Goal: Task Accomplishment & Management: Use online tool/utility

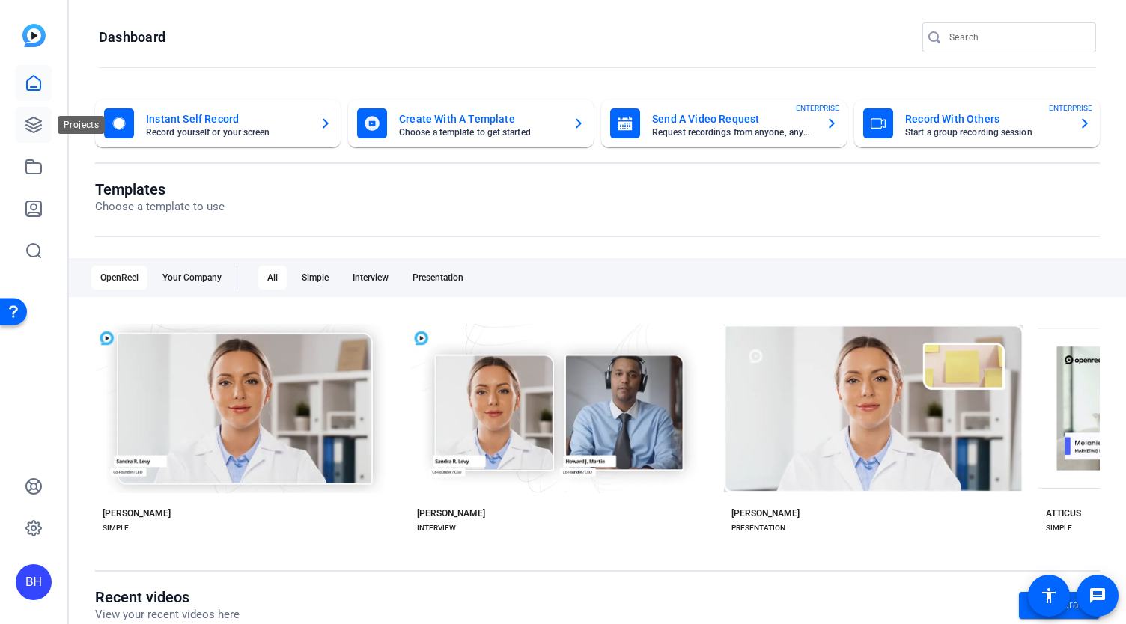
click at [34, 123] on icon at bounding box center [34, 125] width 18 height 18
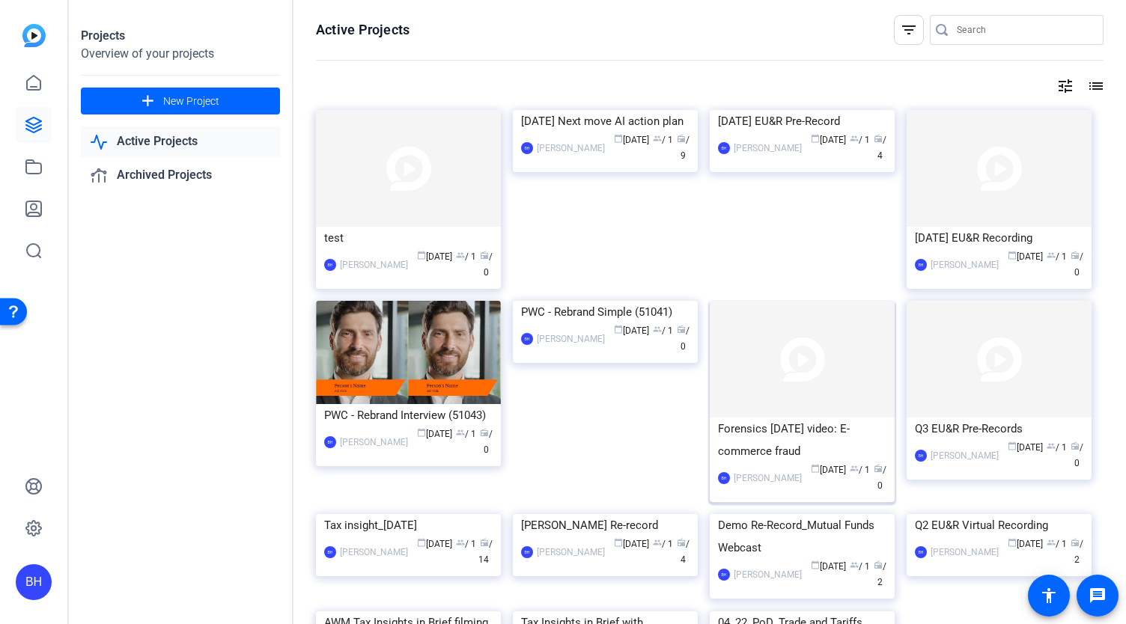
click at [794, 389] on img at bounding box center [802, 359] width 185 height 117
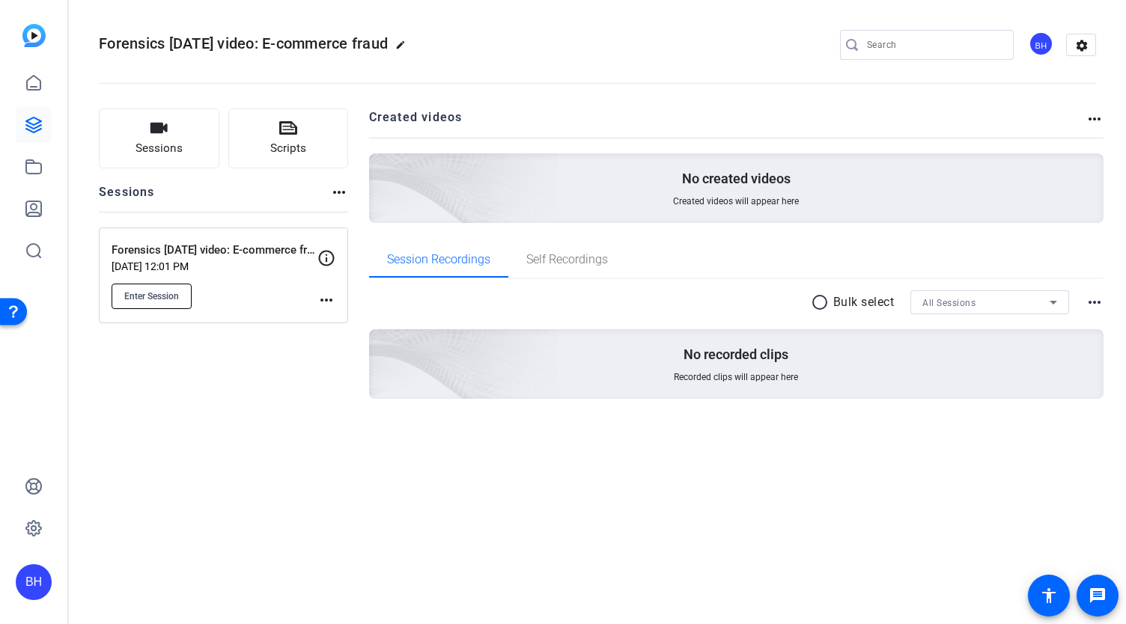
click at [160, 300] on span "Enter Session" at bounding box center [151, 297] width 55 height 12
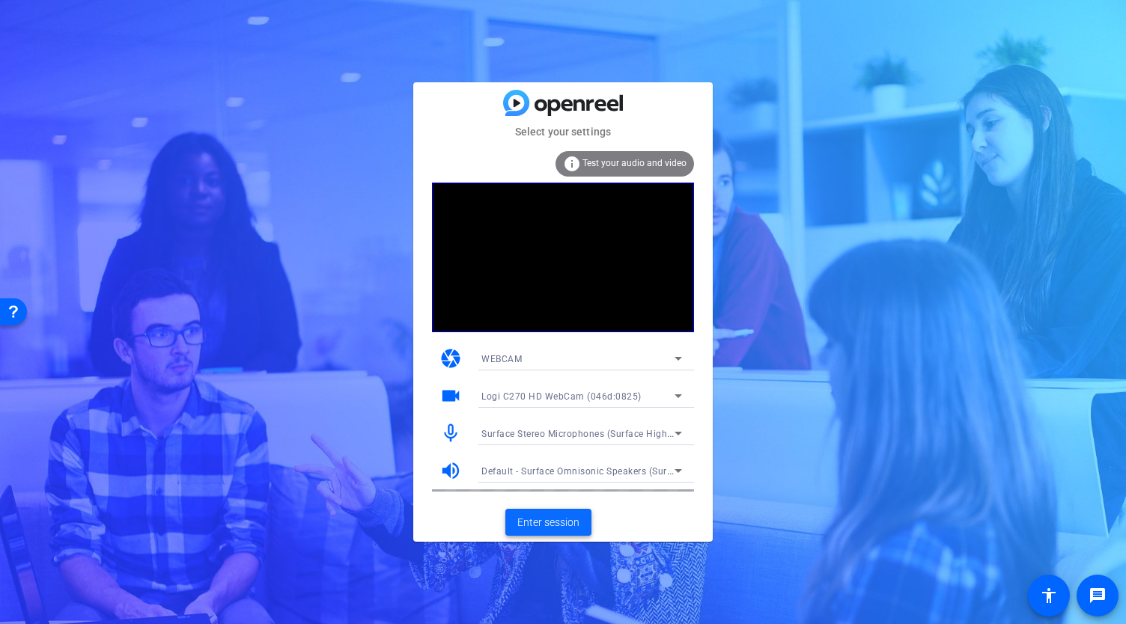
click at [542, 527] on span "Enter session" at bounding box center [548, 523] width 62 height 16
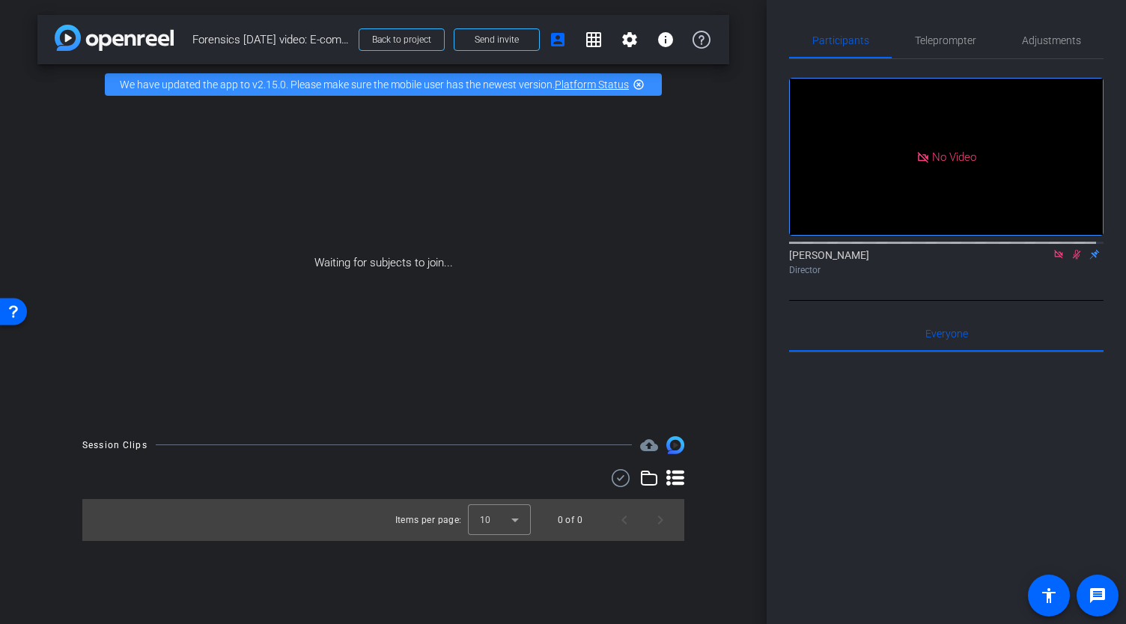
click at [1053, 260] on icon at bounding box center [1059, 254] width 12 height 10
click at [933, 43] on span "Teleprompter" at bounding box center [945, 40] width 61 height 10
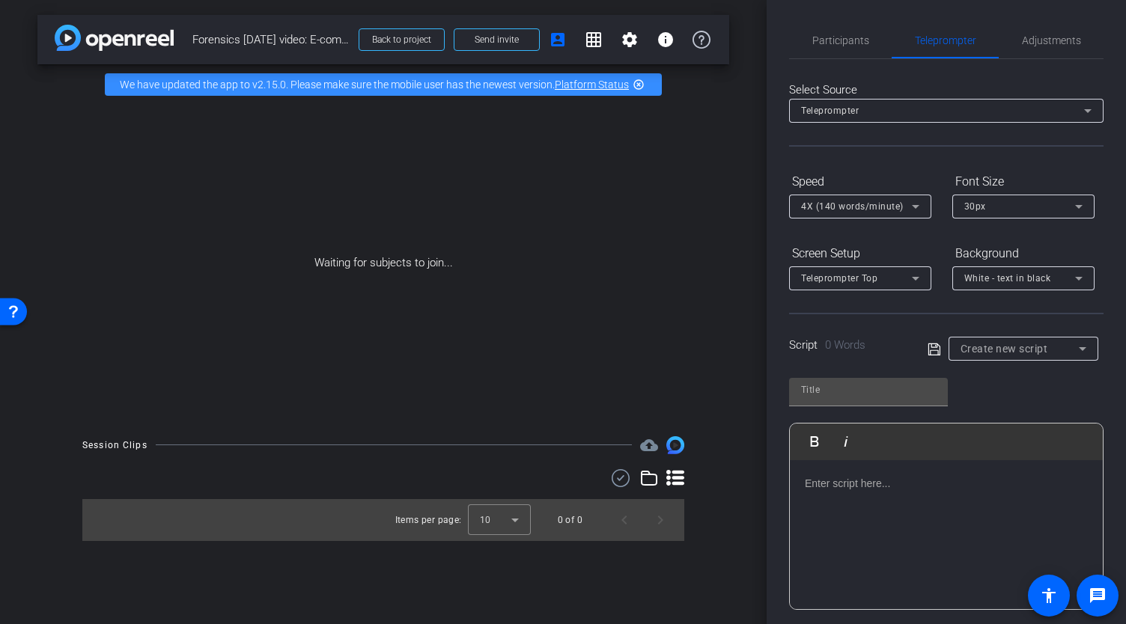
click at [836, 489] on p at bounding box center [946, 483] width 283 height 16
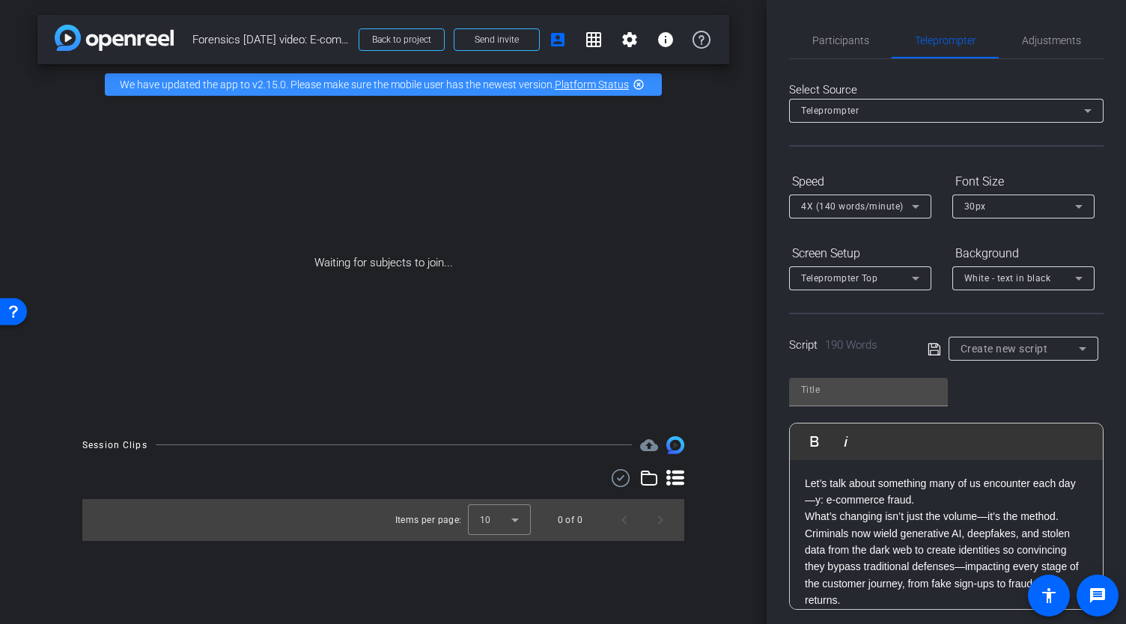
click at [940, 496] on p "Let’s talk about something many of us encounter each day —y: e-commerce fraud." at bounding box center [946, 492] width 283 height 34
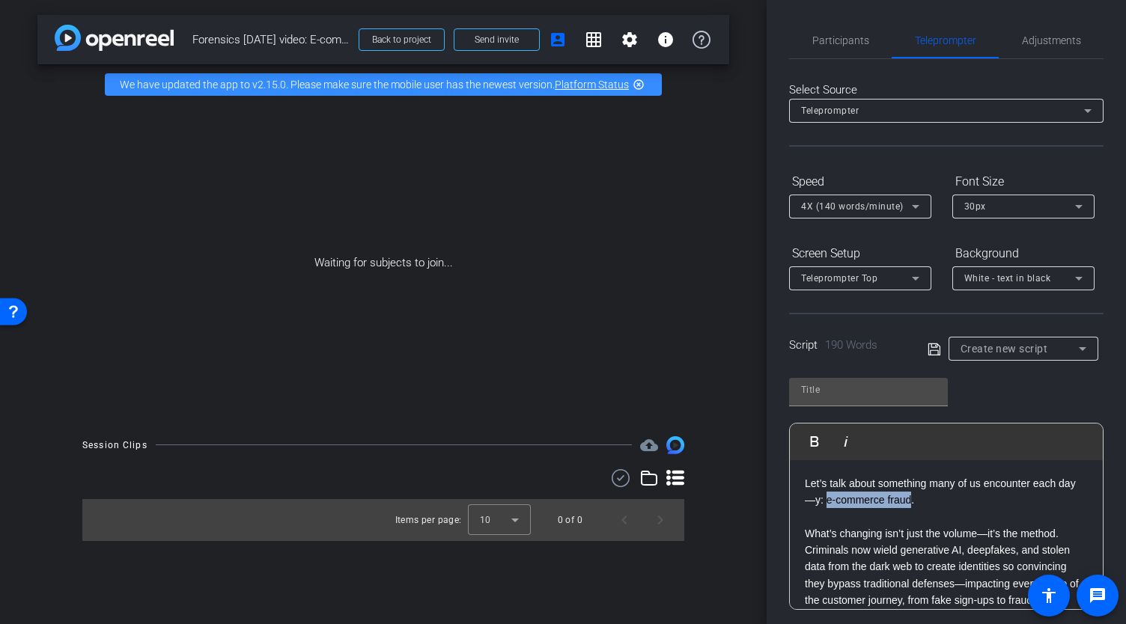
drag, startPoint x: 845, startPoint y: 496, endPoint x: 931, endPoint y: 497, distance: 86.1
click at [931, 497] on p "Let’s talk about something many of us encounter each day —y: e-commerce fraud." at bounding box center [946, 492] width 283 height 34
click at [946, 500] on p "Let’s talk about something many of us encounter each day —y: e-commerce fraud ." at bounding box center [946, 492] width 283 height 34
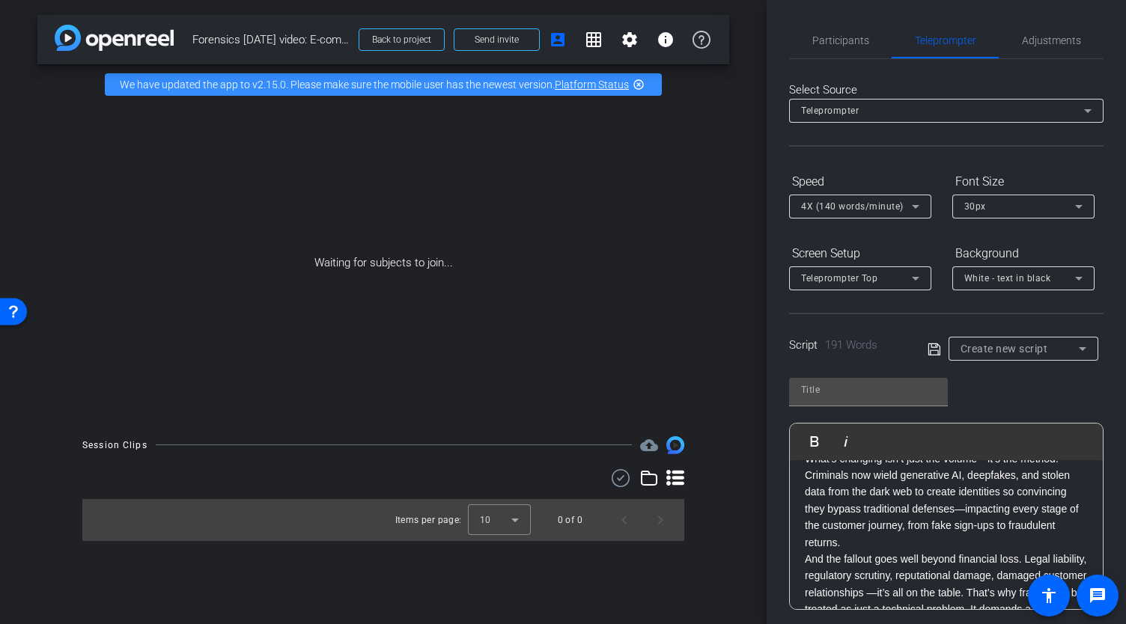
click at [849, 545] on p "What’s changing isn’t just the volume—it’s the method. Criminals now wield gene…" at bounding box center [946, 501] width 283 height 100
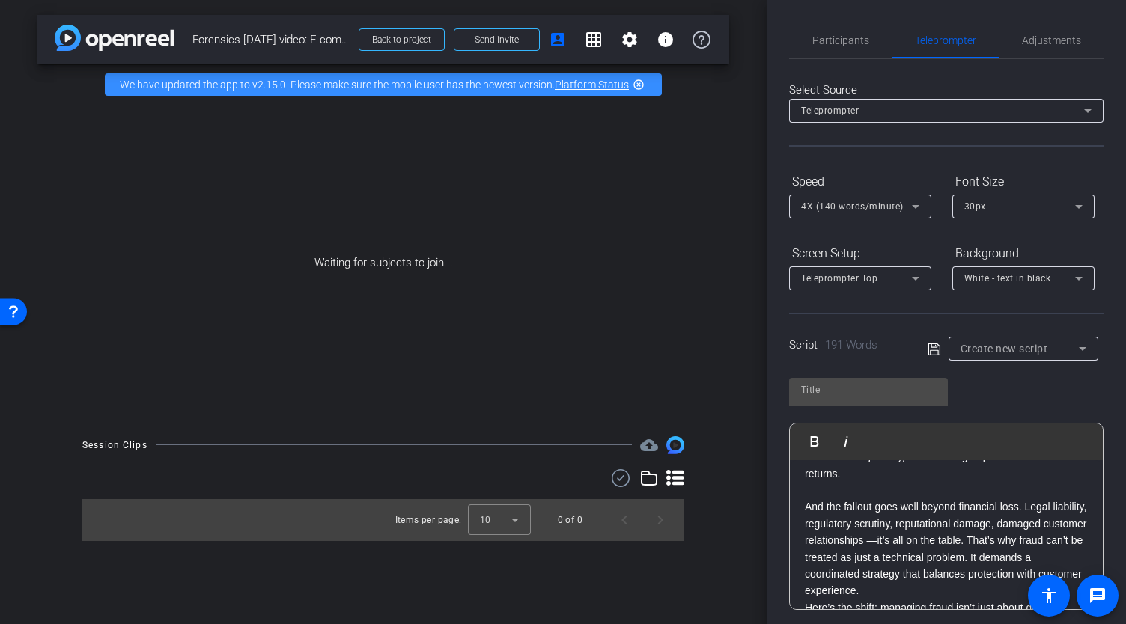
scroll to position [166, 0]
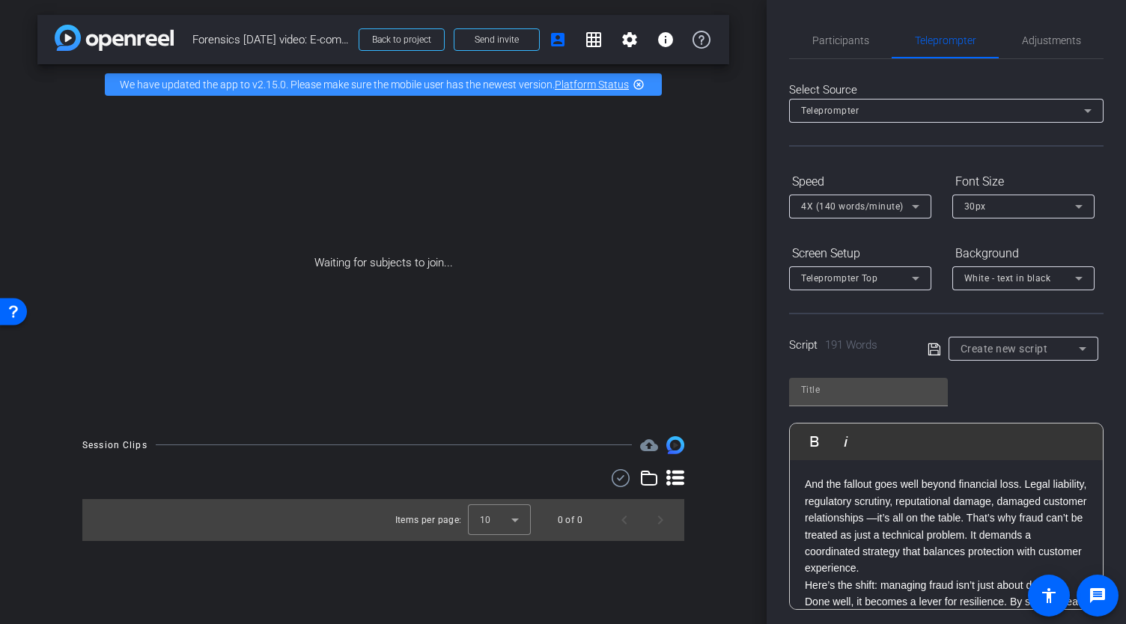
click at [979, 562] on p "And the fallout goes well beyond financial loss. Legal liability, regulatory sc…" at bounding box center [946, 526] width 283 height 100
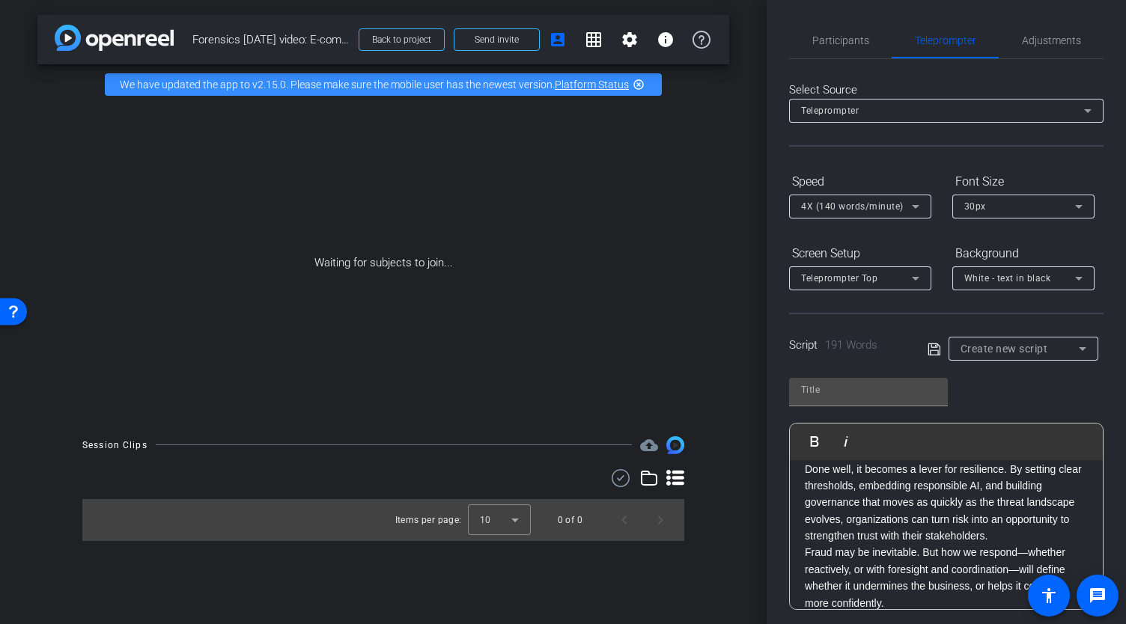
click at [1059, 534] on p "Here’s the shift: managing fraud isn’t just about defense. Done well, it become…" at bounding box center [946, 494] width 283 height 100
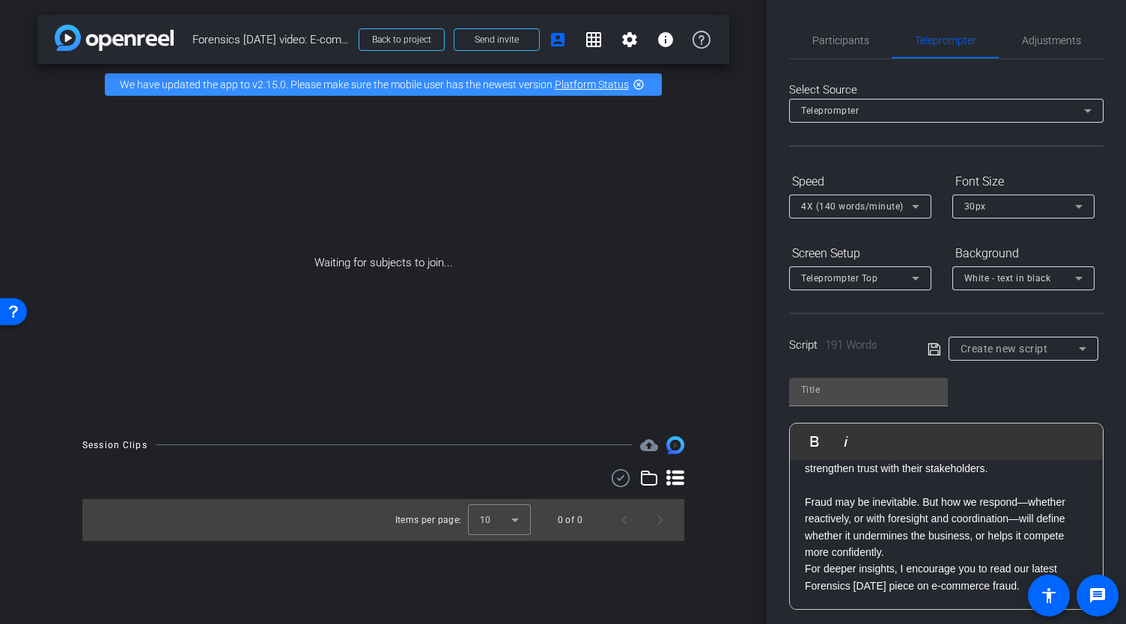
click at [894, 550] on p "Fraud may be inevitable. But how we respond—whether reactively, or with foresig…" at bounding box center [946, 527] width 283 height 67
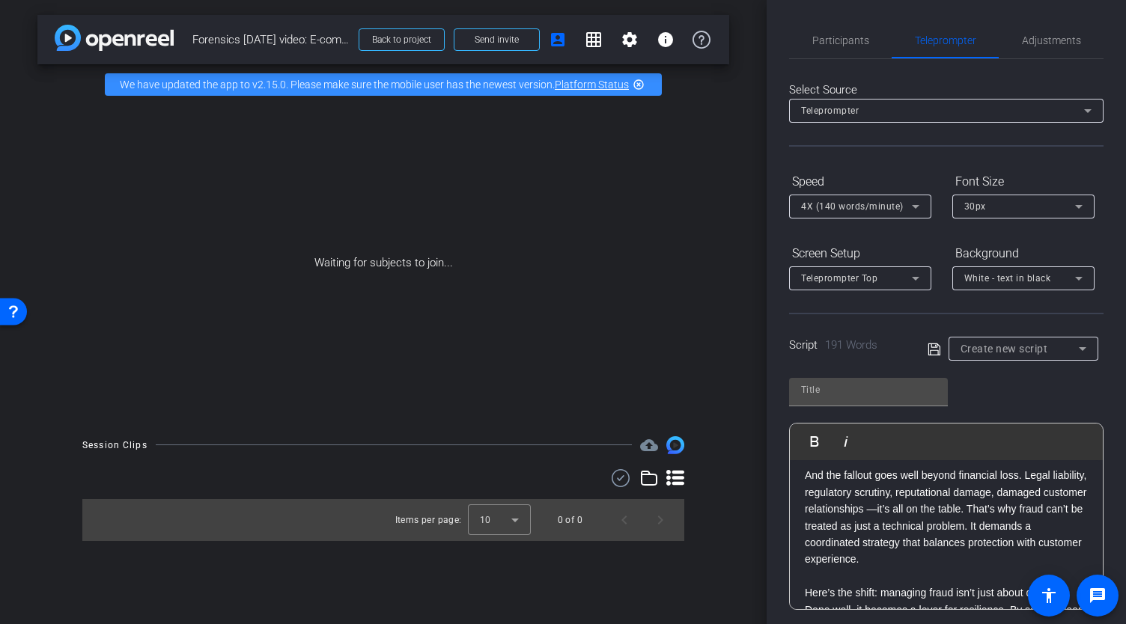
scroll to position [0, 0]
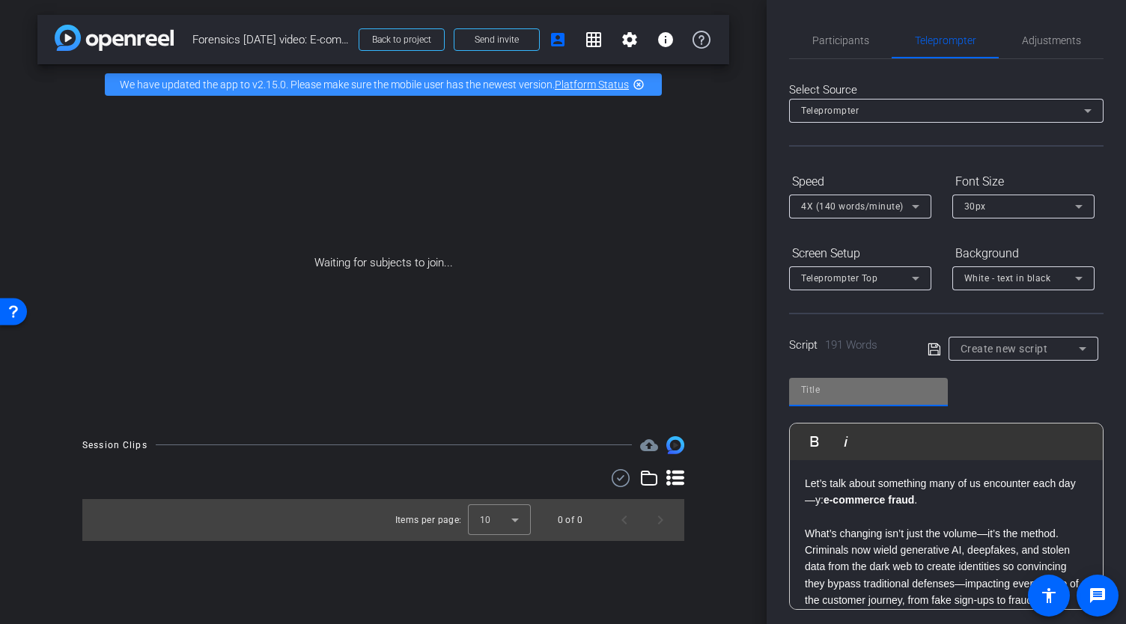
click at [867, 395] on input "text" at bounding box center [868, 390] width 135 height 18
type input "9.12.25 Ecommerce Video"
click at [928, 348] on icon at bounding box center [934, 350] width 13 height 18
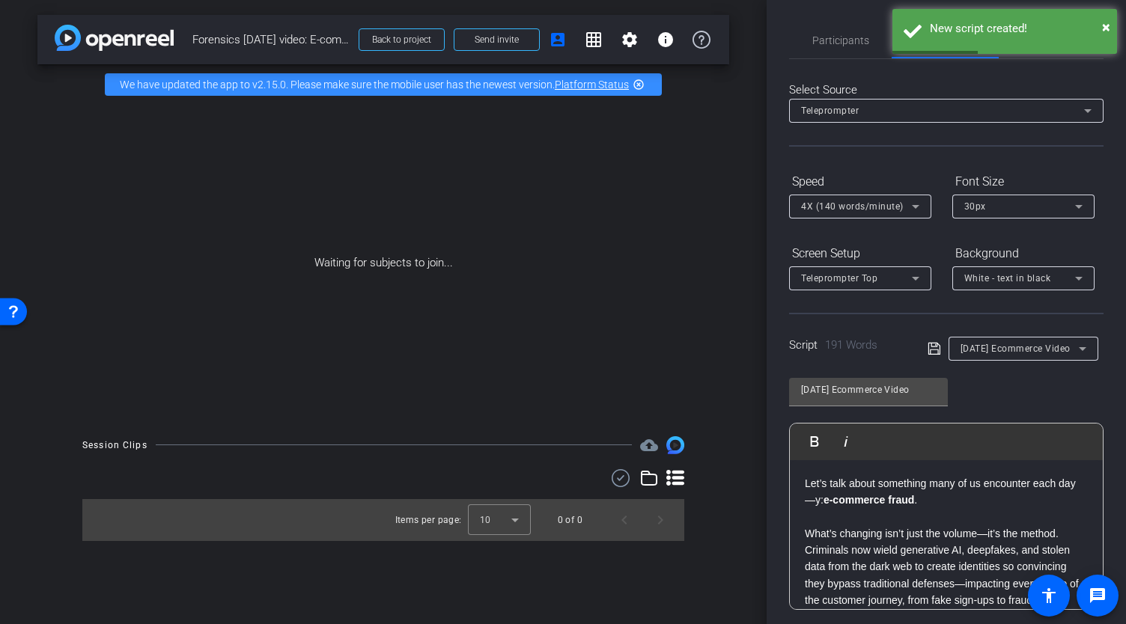
click at [911, 204] on icon at bounding box center [916, 207] width 18 height 18
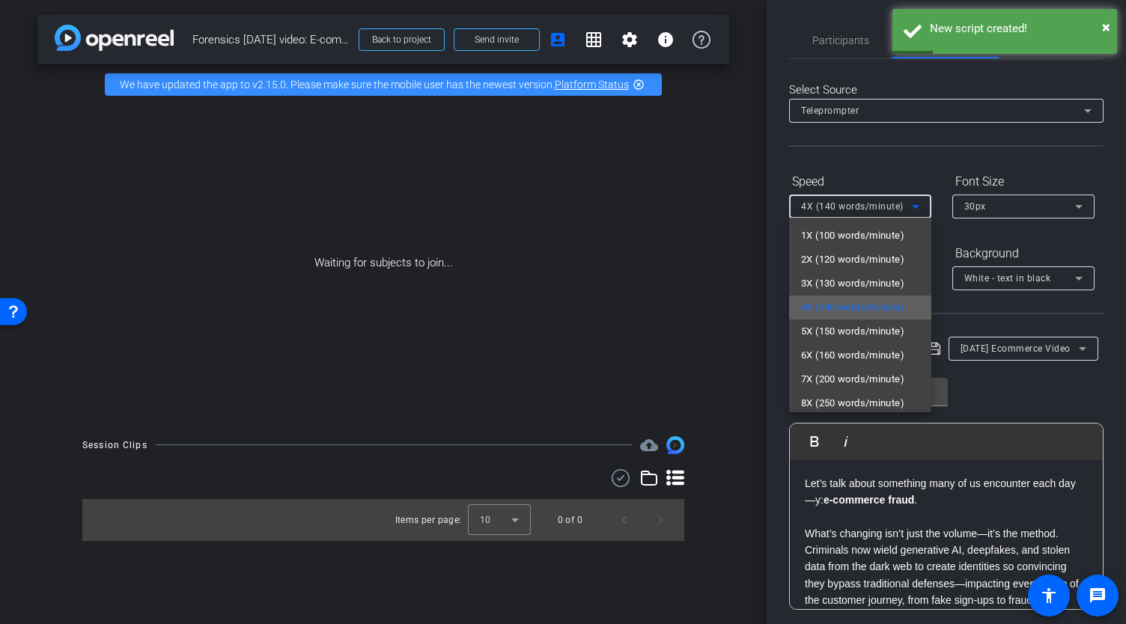
click at [857, 313] on span "4X (140 words/minute)" at bounding box center [852, 308] width 103 height 18
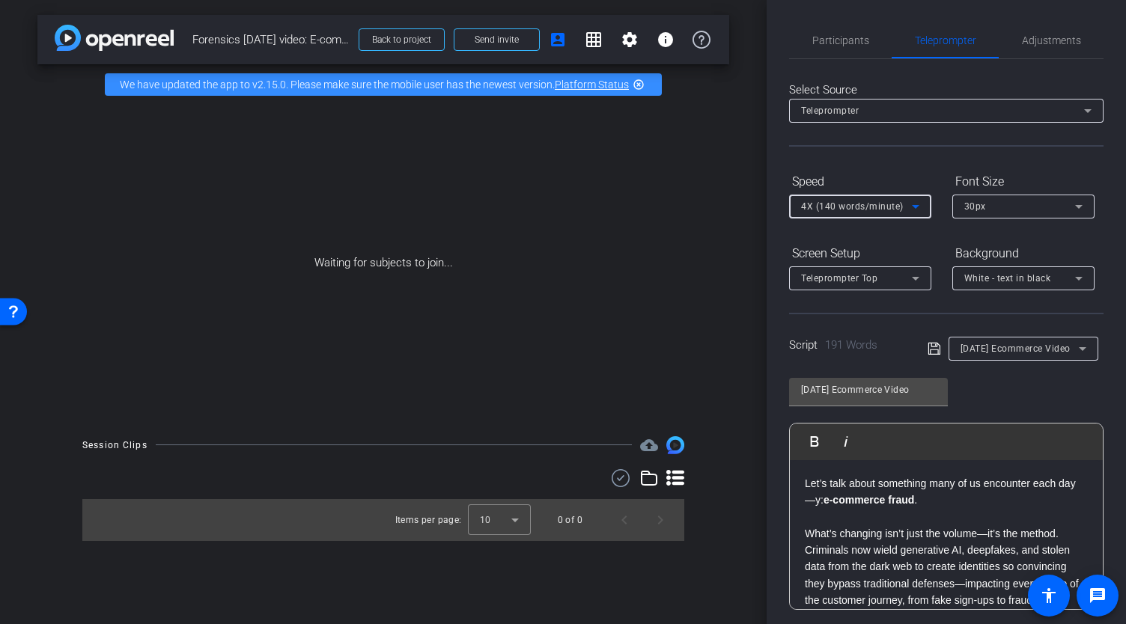
click at [1000, 398] on div "9.12.25 Ecommerce Video Play Play from this location Play Selected Play and dis…" at bounding box center [946, 488] width 314 height 243
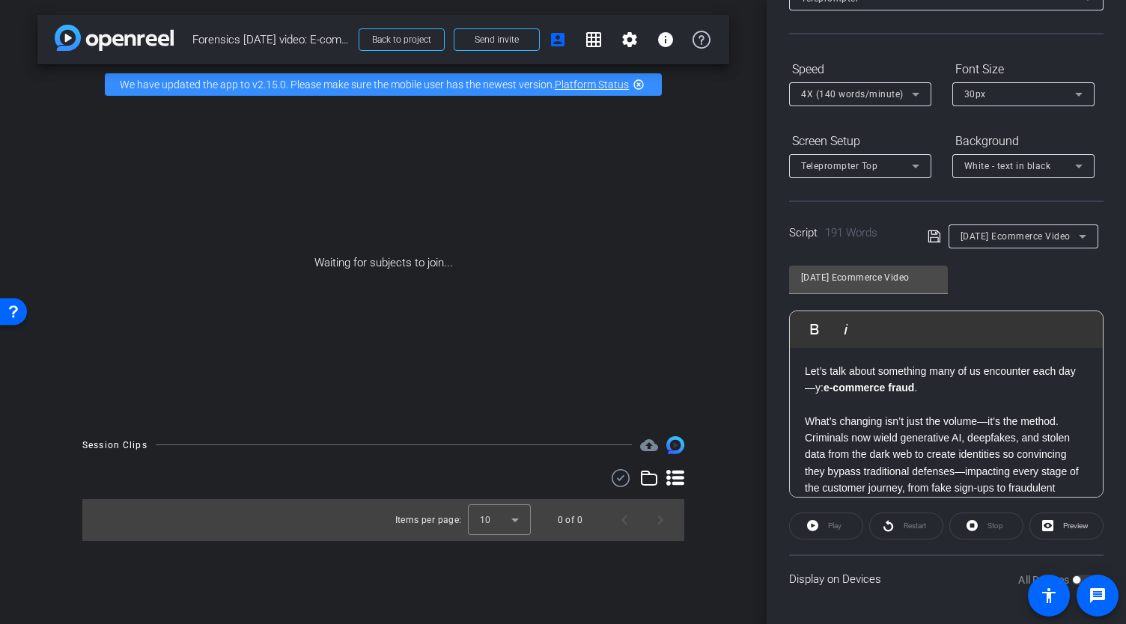
click at [813, 525] on div "Play" at bounding box center [826, 526] width 74 height 27
click at [1051, 529] on span at bounding box center [1066, 526] width 73 height 36
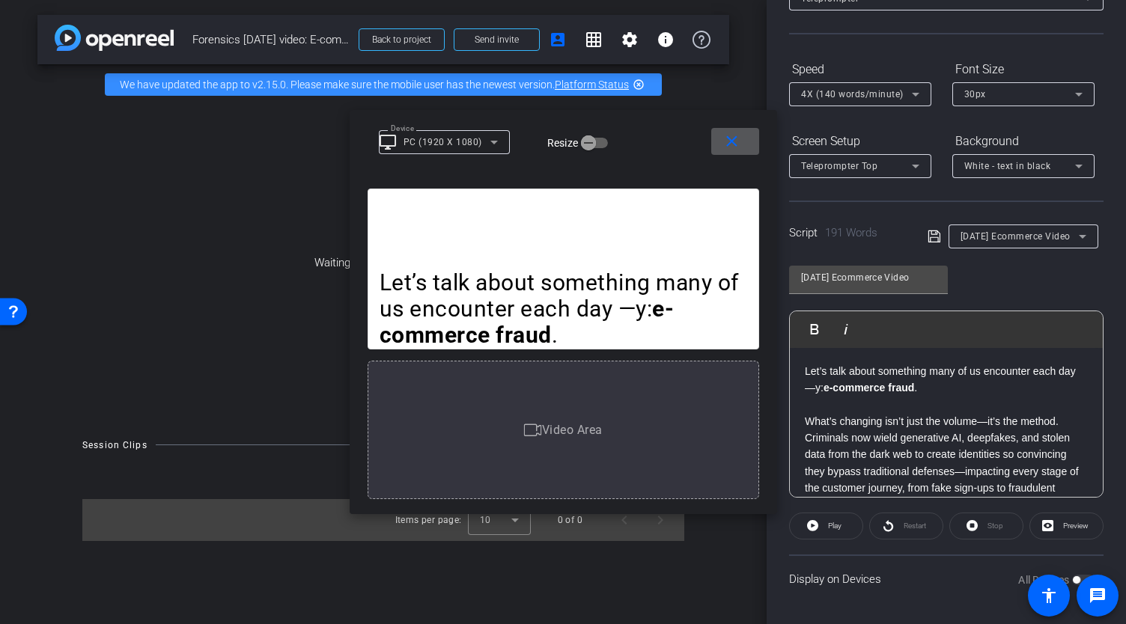
click at [732, 142] on mat-icon "close" at bounding box center [732, 142] width 19 height 19
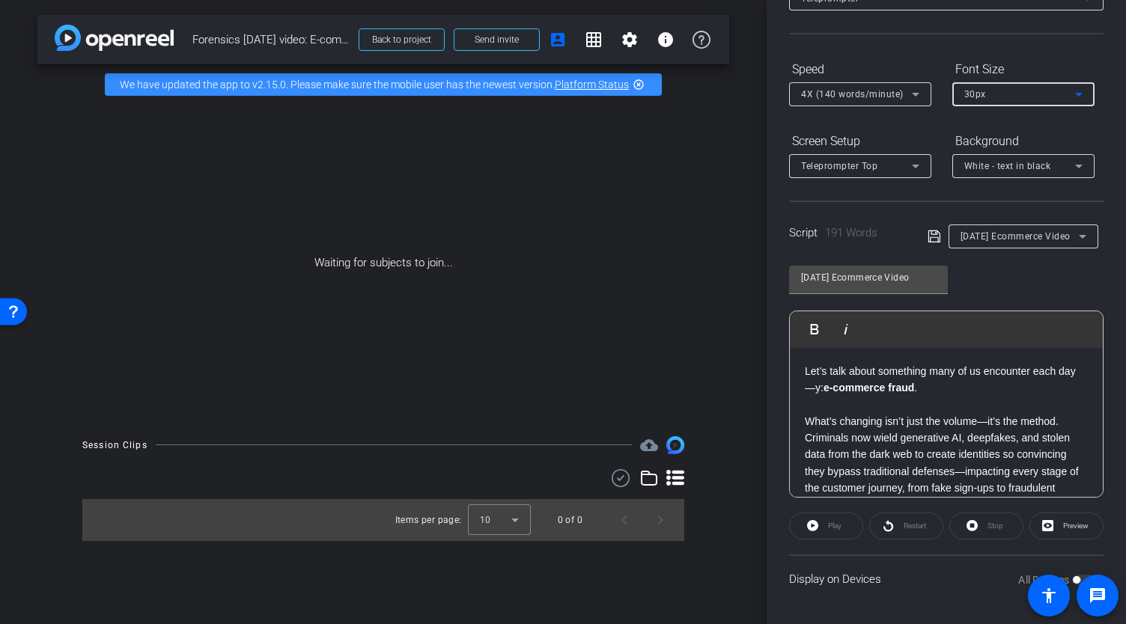
click at [1035, 93] on div "30px" at bounding box center [1019, 94] width 111 height 19
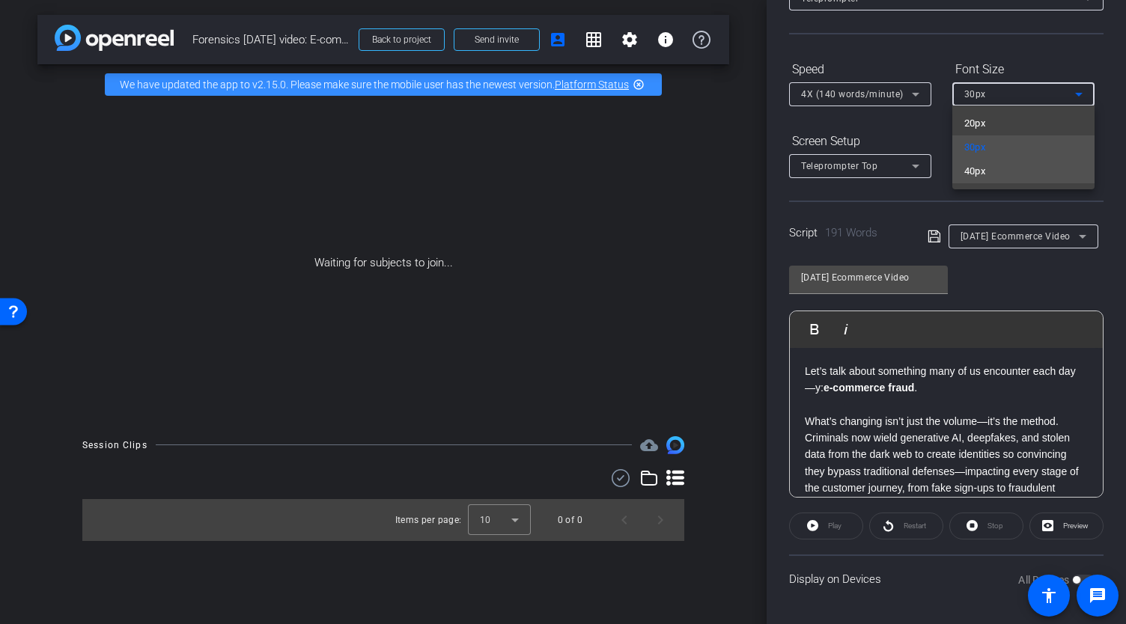
click at [997, 174] on mat-option "40px" at bounding box center [1023, 171] width 142 height 24
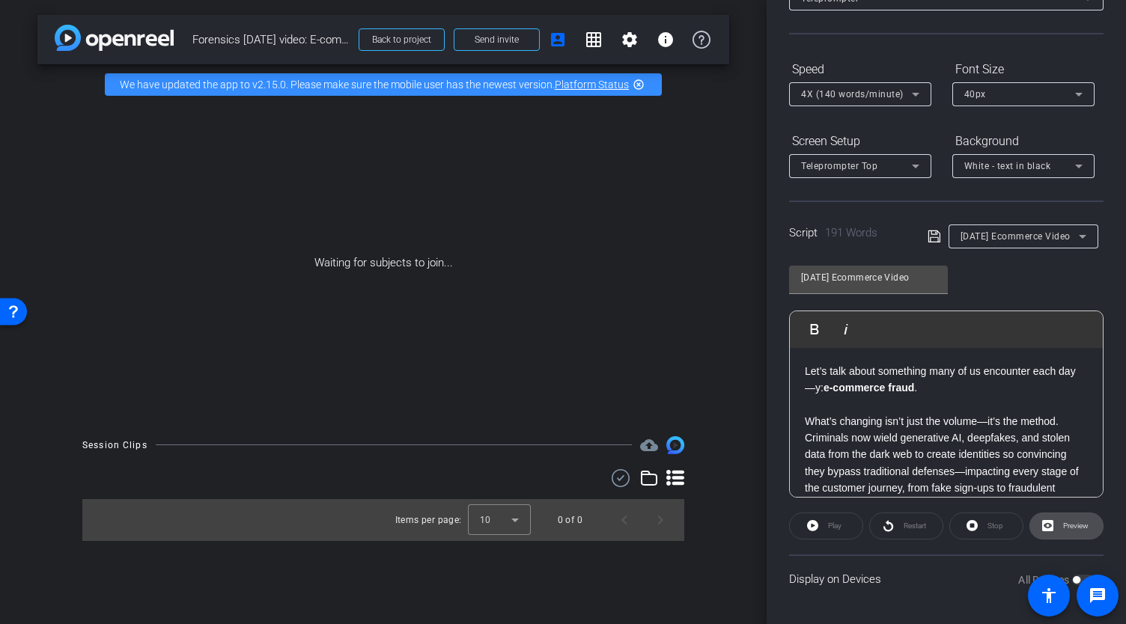
click at [1063, 528] on span "Preview" at bounding box center [1075, 526] width 25 height 8
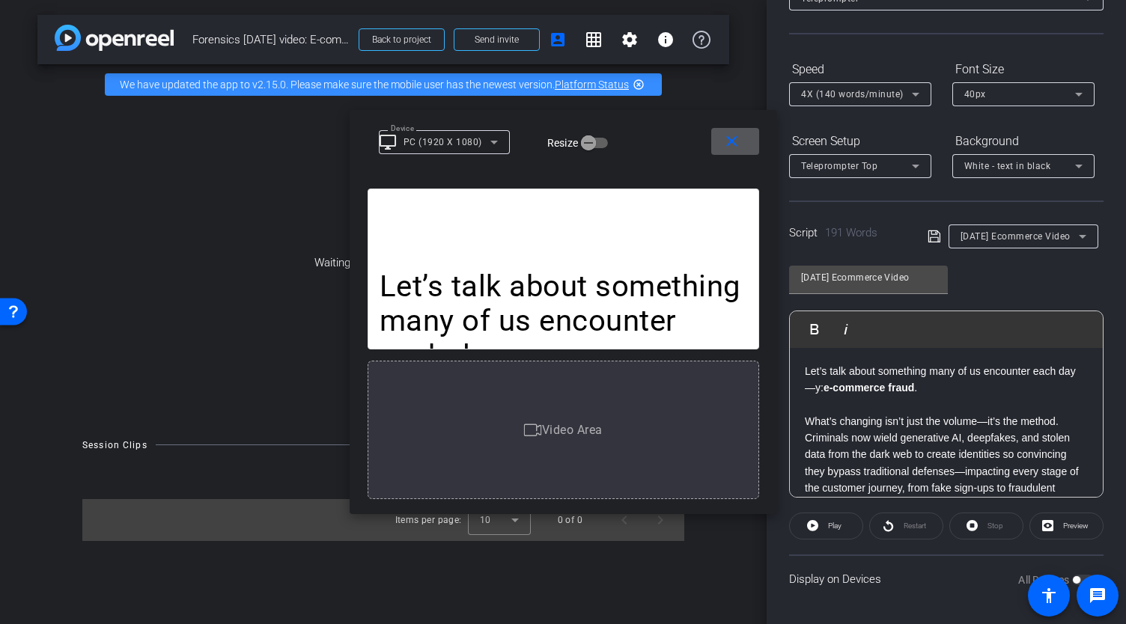
click at [741, 146] on span at bounding box center [735, 142] width 48 height 36
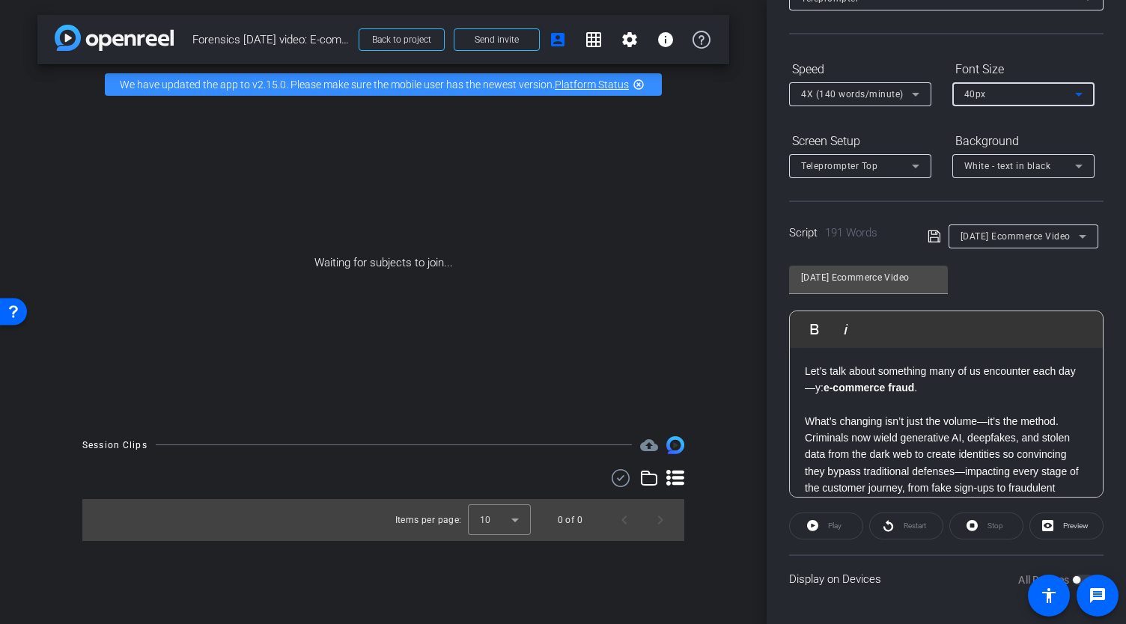
click at [997, 85] on div "40px" at bounding box center [1019, 94] width 111 height 19
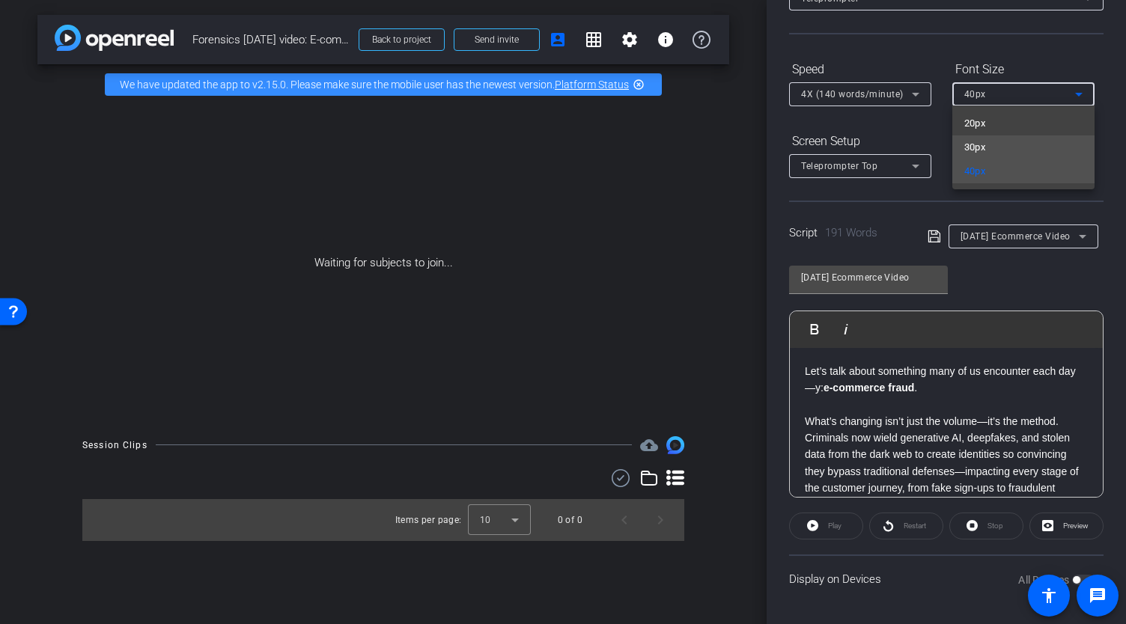
click at [990, 148] on mat-option "30px" at bounding box center [1023, 148] width 142 height 24
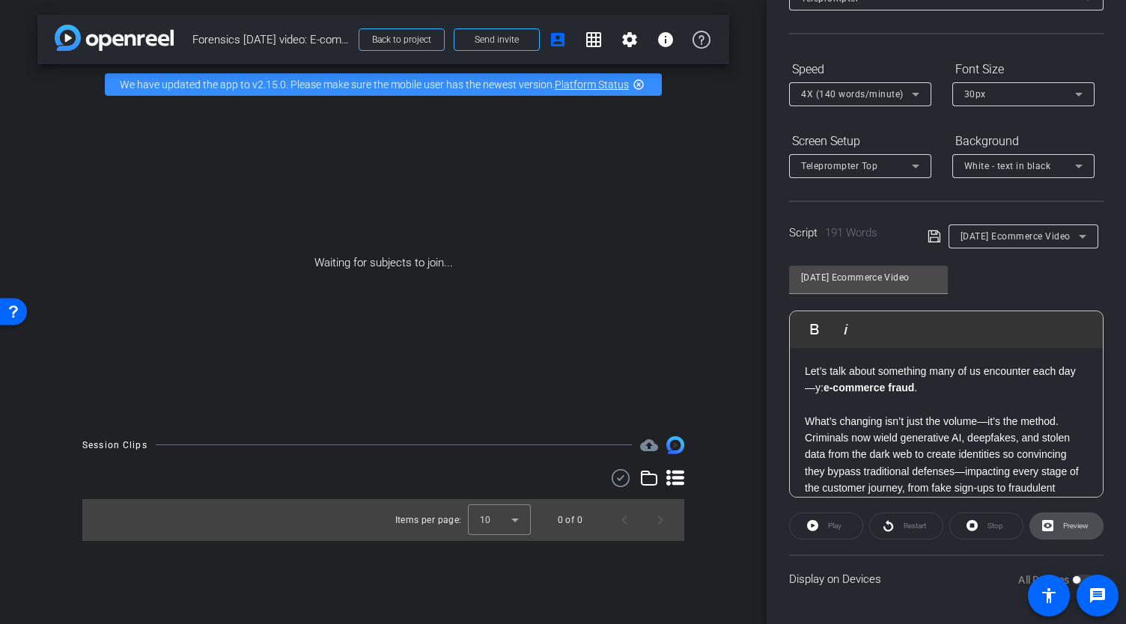
click at [1051, 523] on span at bounding box center [1066, 526] width 73 height 36
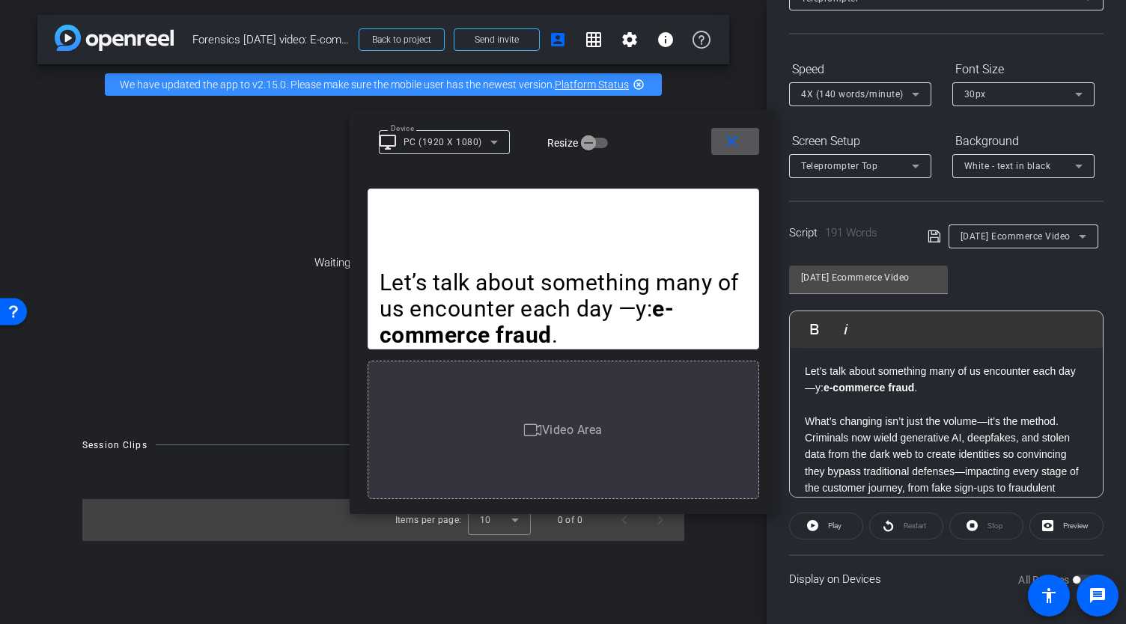
click at [730, 148] on mat-icon "close" at bounding box center [732, 142] width 19 height 19
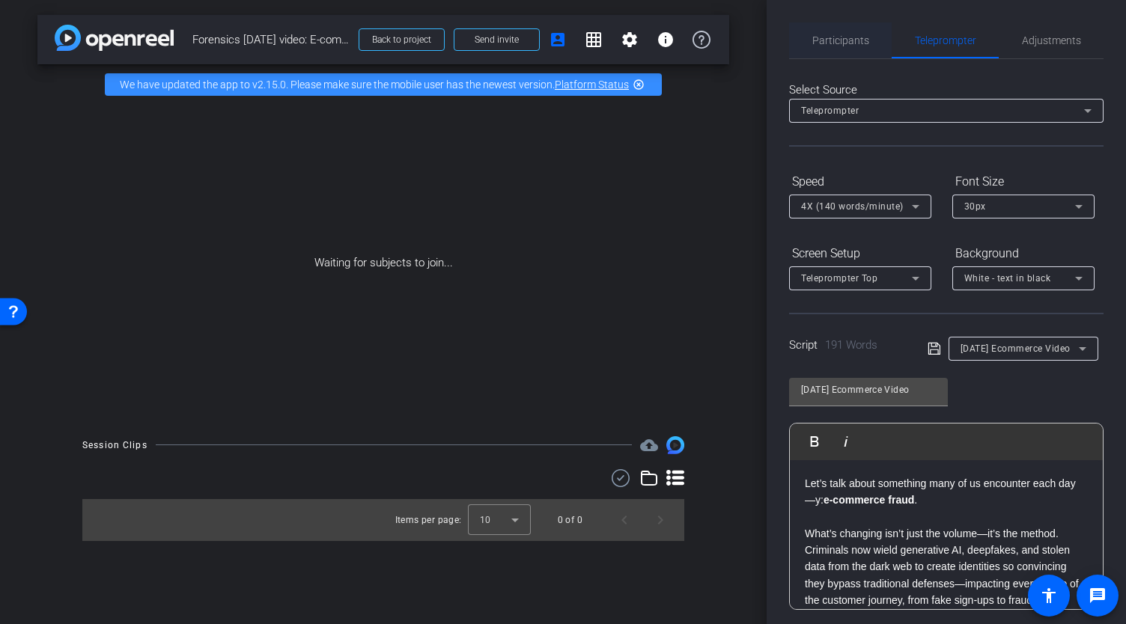
click at [837, 40] on span "Participants" at bounding box center [840, 40] width 57 height 10
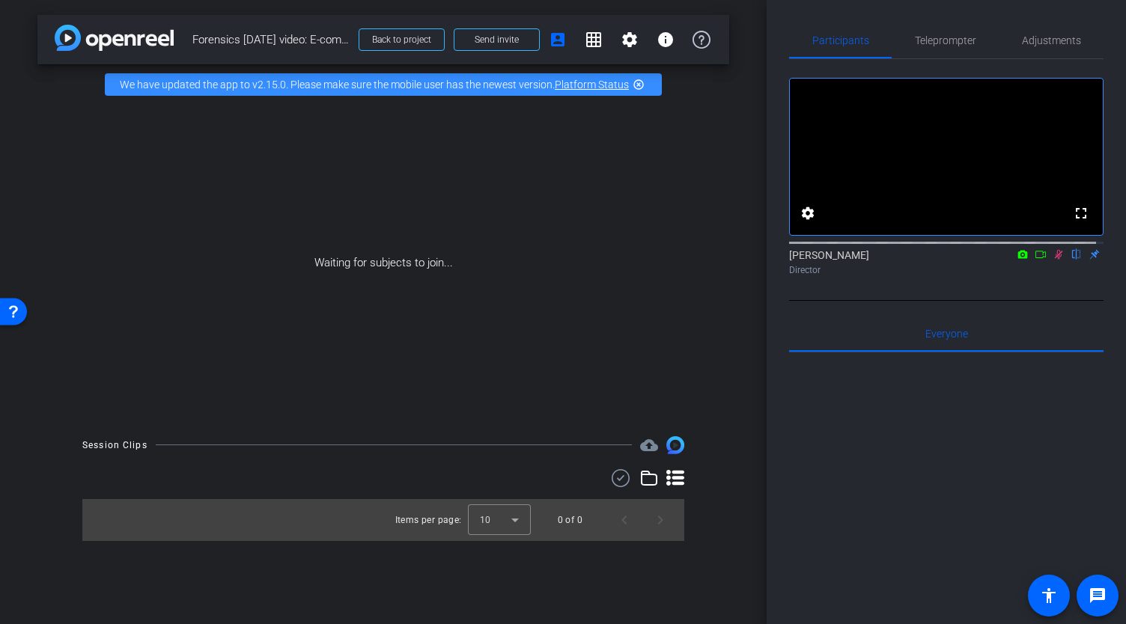
click at [1036, 260] on icon at bounding box center [1041, 254] width 12 height 10
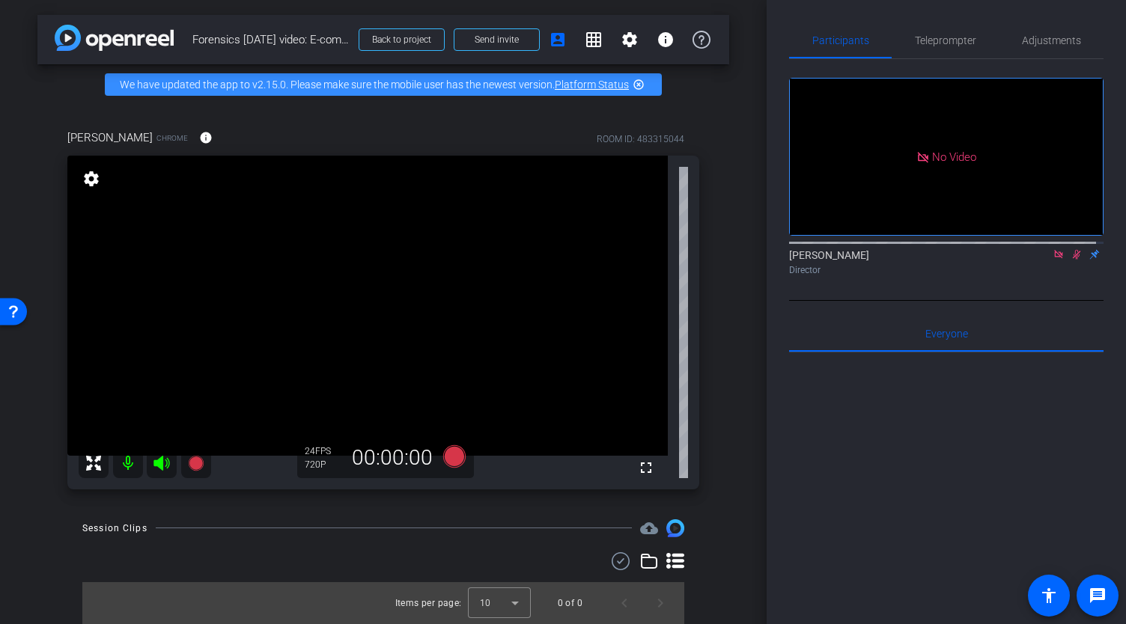
click at [1053, 260] on icon at bounding box center [1059, 254] width 12 height 10
click at [1055, 260] on icon at bounding box center [1059, 255] width 8 height 10
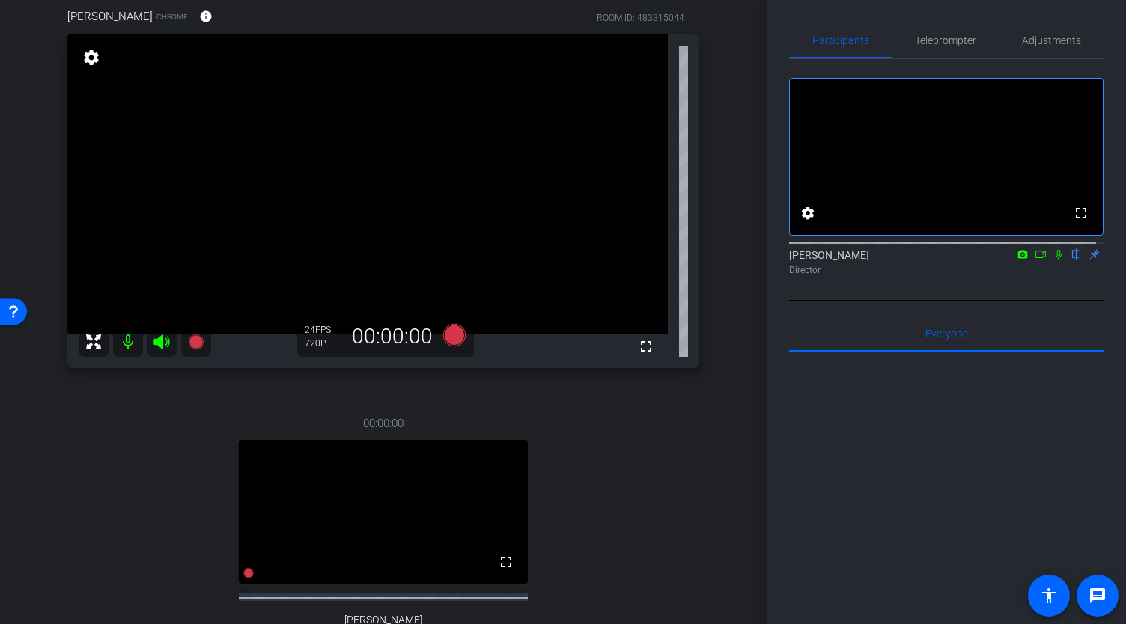
scroll to position [225, 0]
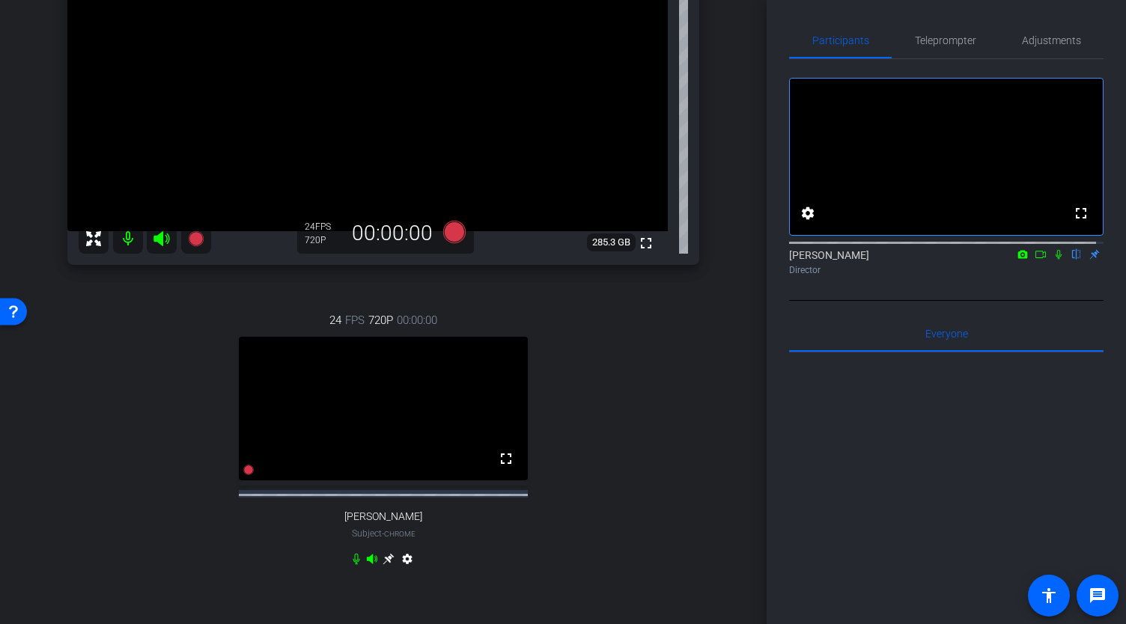
click at [383, 565] on icon at bounding box center [389, 559] width 12 height 12
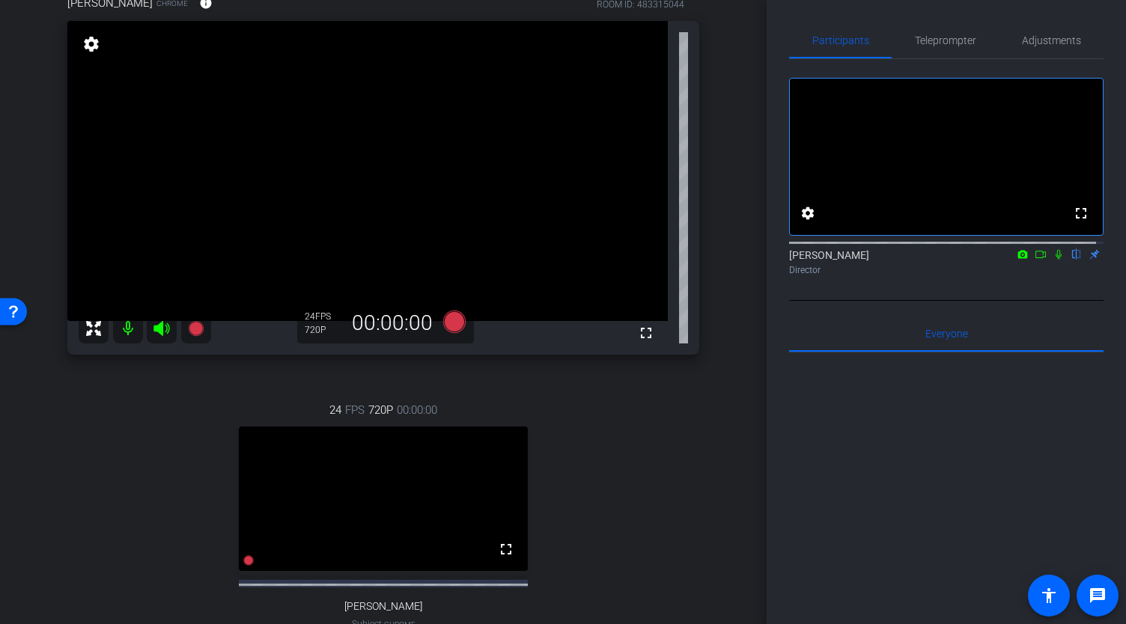
scroll to position [150, 0]
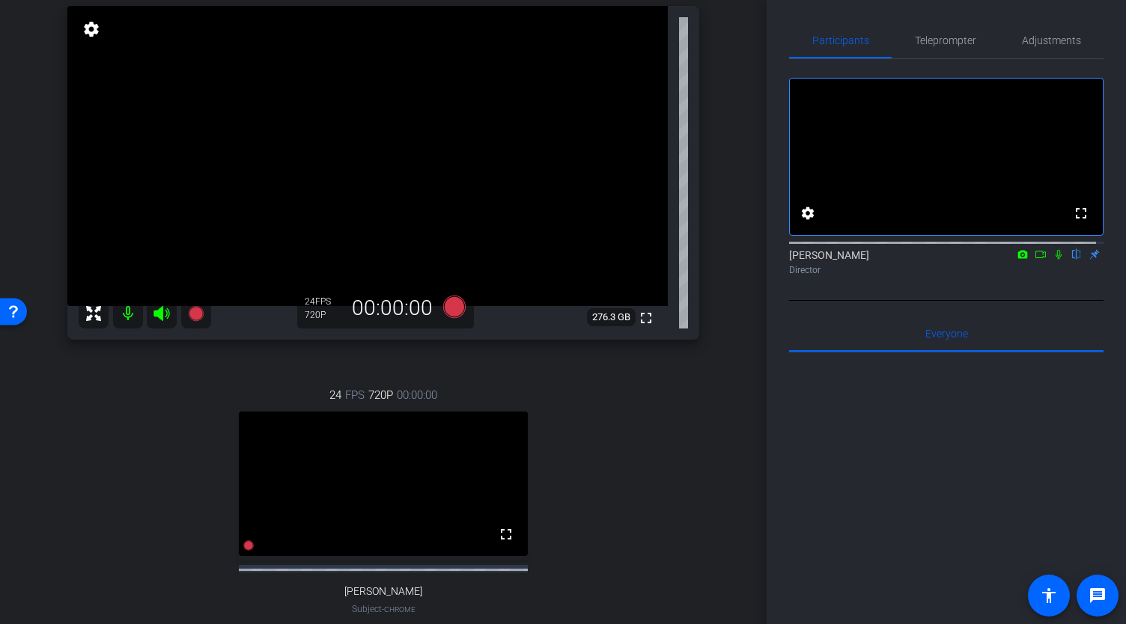
click at [1056, 260] on icon at bounding box center [1059, 255] width 6 height 10
click at [1055, 260] on icon at bounding box center [1059, 255] width 8 height 10
click at [928, 32] on span "Teleprompter" at bounding box center [945, 40] width 61 height 36
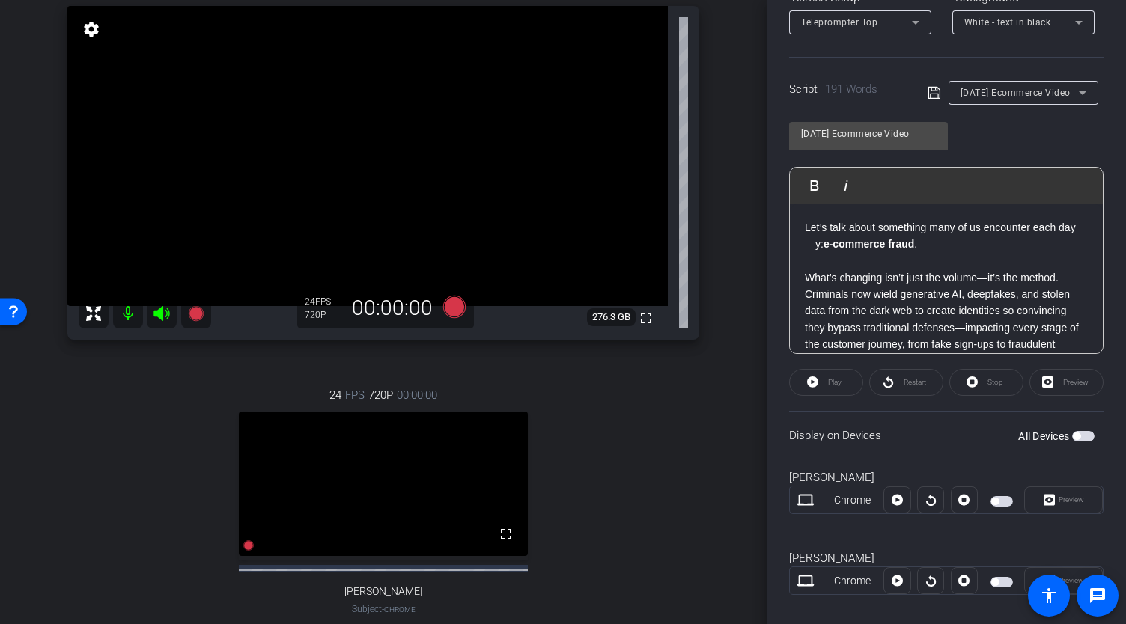
scroll to position [273, 0]
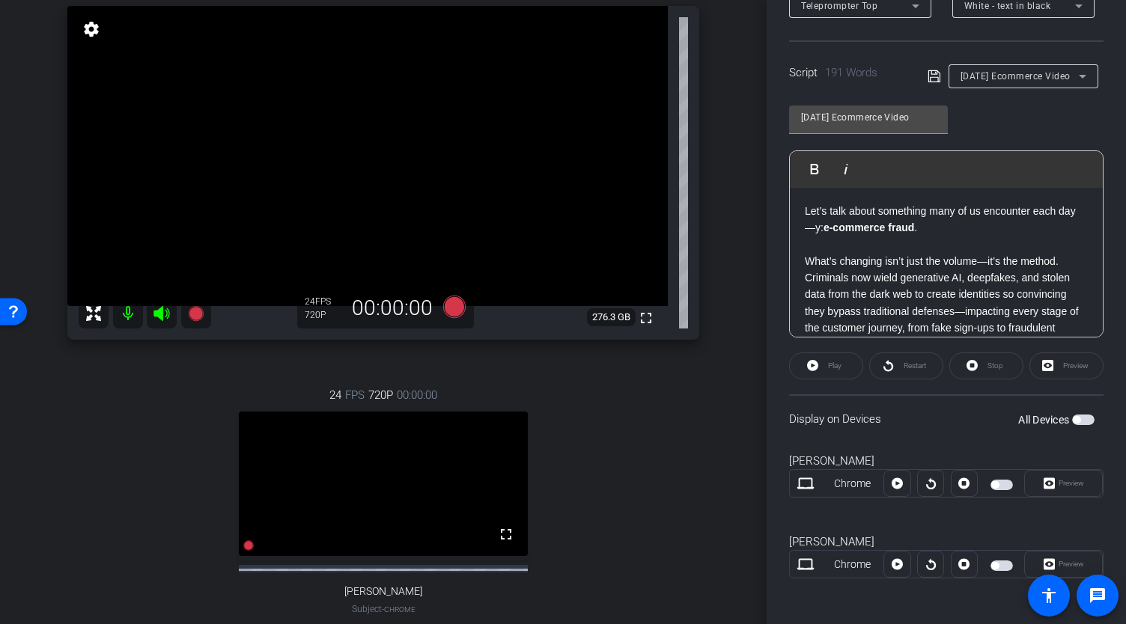
click at [1081, 419] on span "button" at bounding box center [1083, 420] width 22 height 10
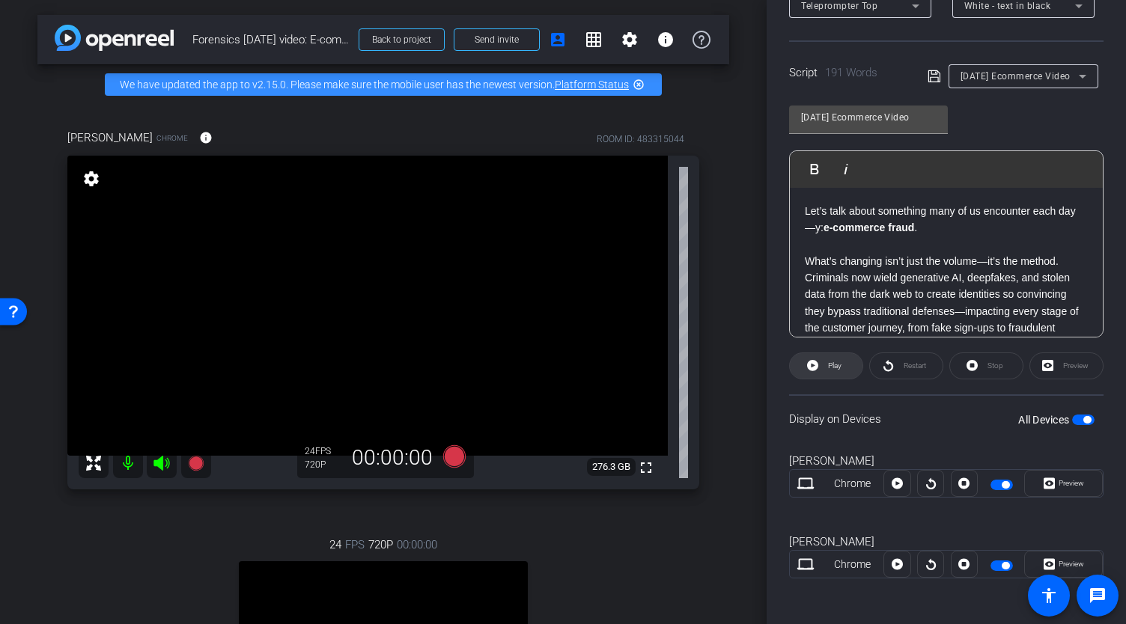
click at [816, 368] on icon at bounding box center [812, 365] width 11 height 19
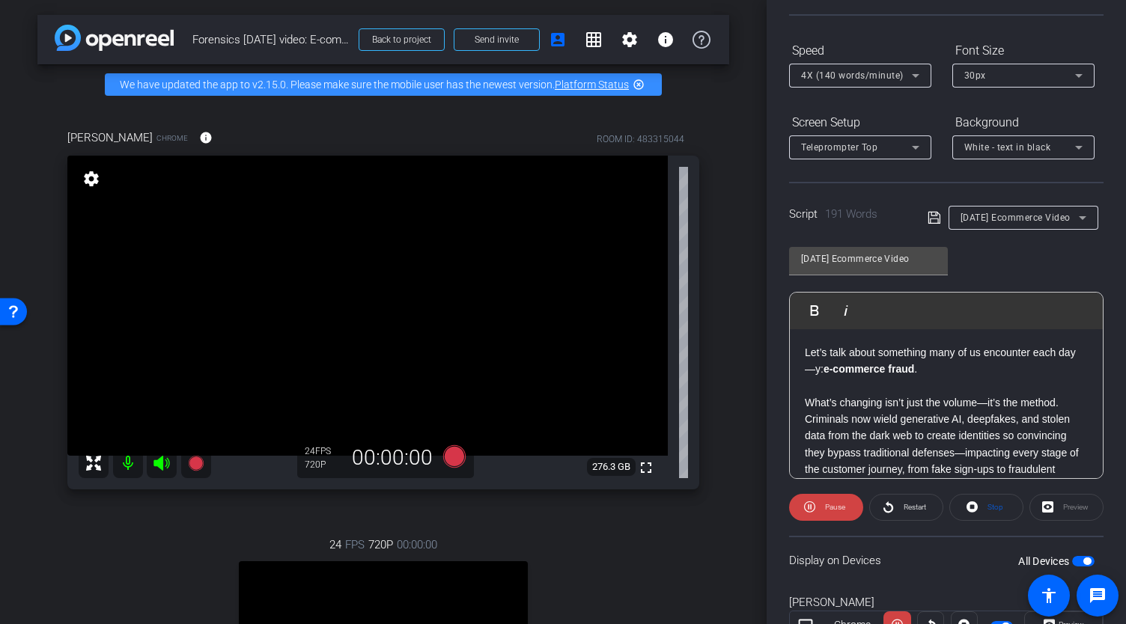
scroll to position [0, 0]
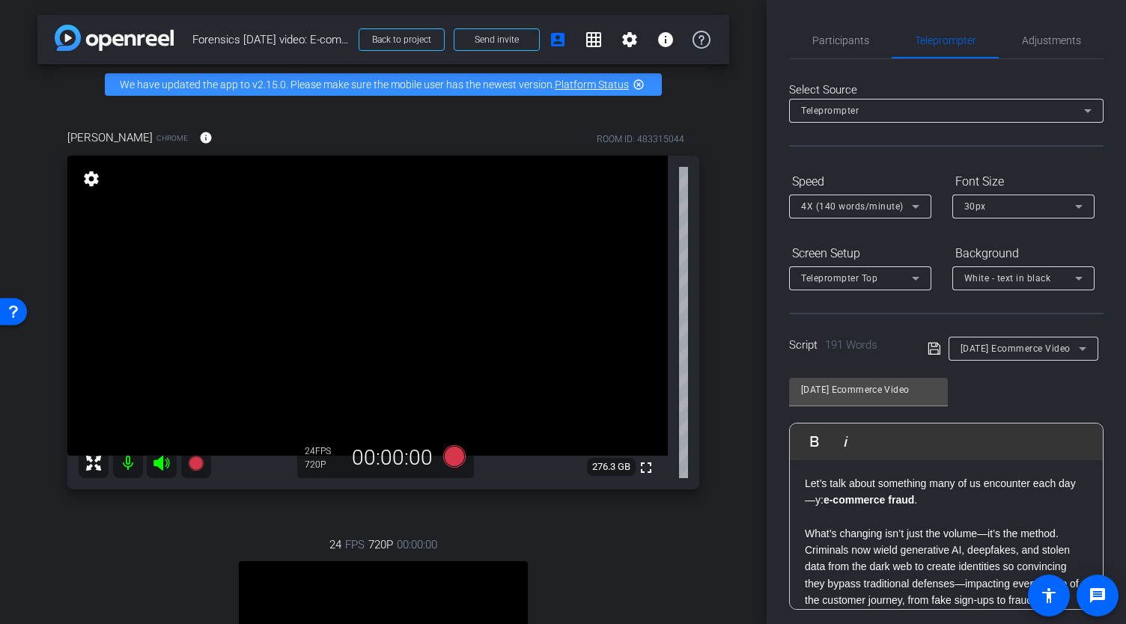
click at [780, 428] on div "Participants Teleprompter Adjustments settings Brian Hernandez flip Director Ev…" at bounding box center [946, 312] width 359 height 624
click at [827, 44] on span "Participants" at bounding box center [840, 40] width 57 height 10
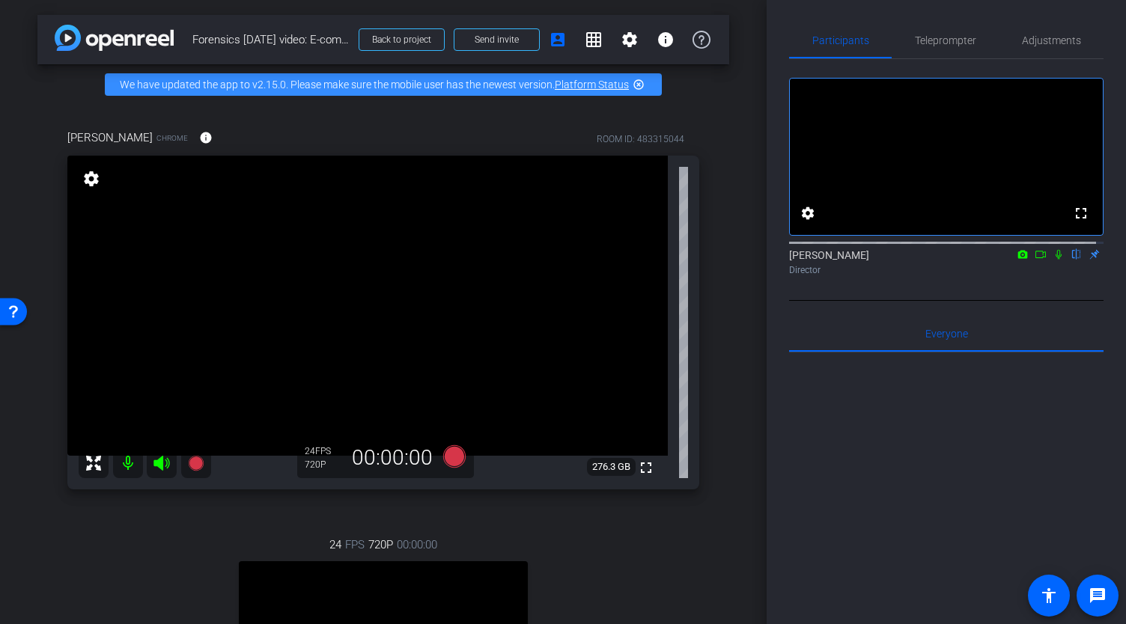
click at [1056, 260] on icon at bounding box center [1059, 255] width 6 height 10
click at [1055, 260] on icon at bounding box center [1059, 255] width 8 height 10
click at [918, 46] on span "Teleprompter" at bounding box center [945, 40] width 61 height 36
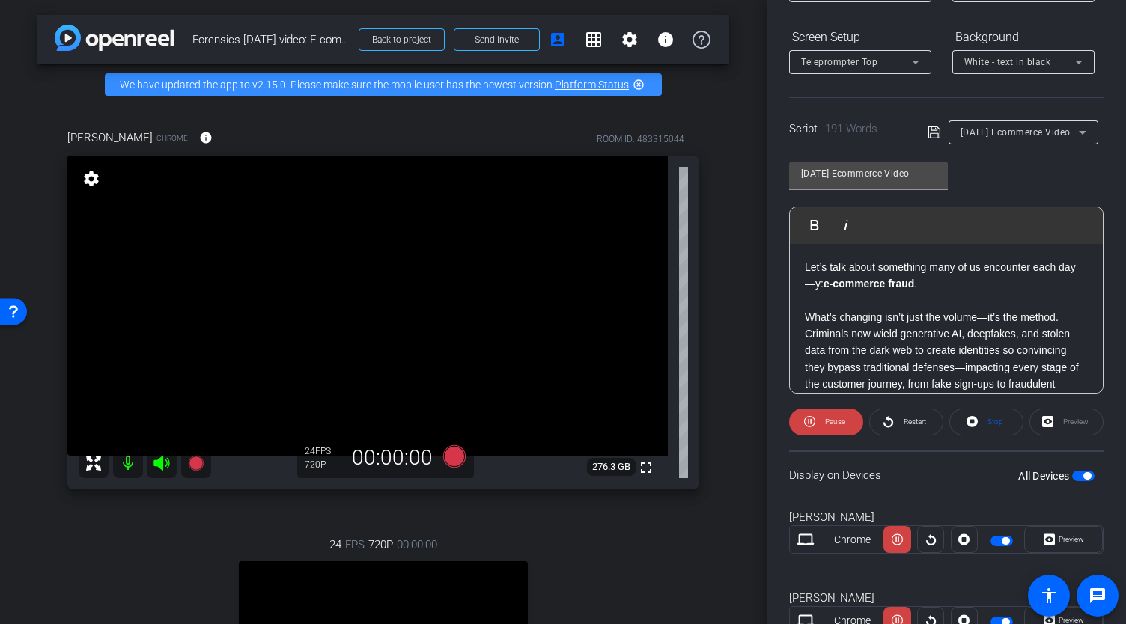
scroll to position [273, 0]
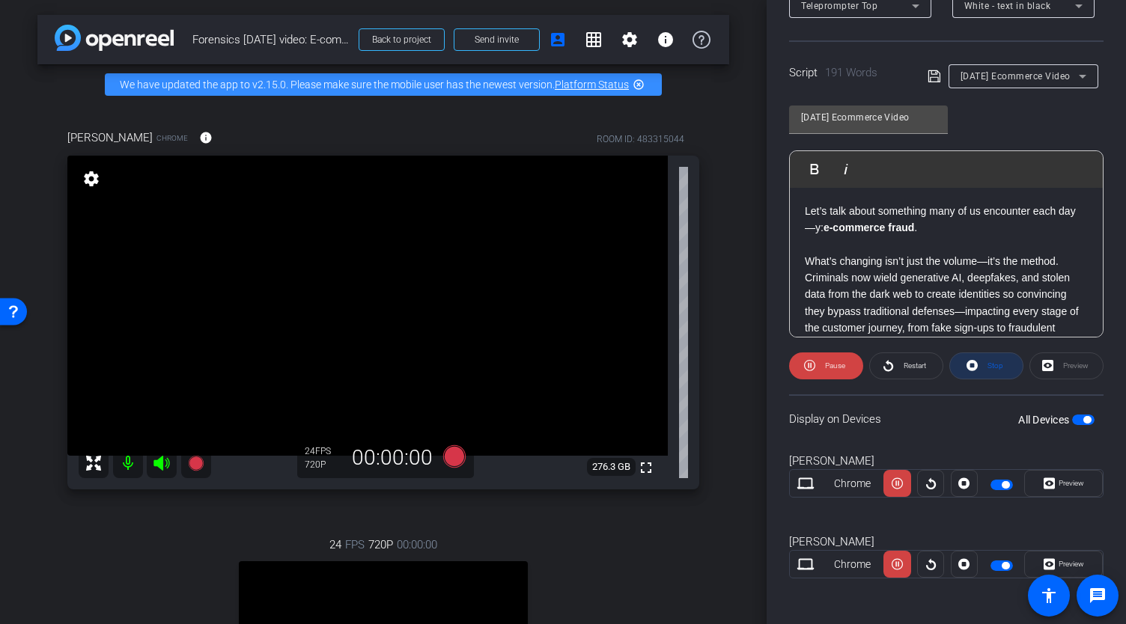
click at [994, 368] on span "Stop" at bounding box center [996, 366] width 16 height 8
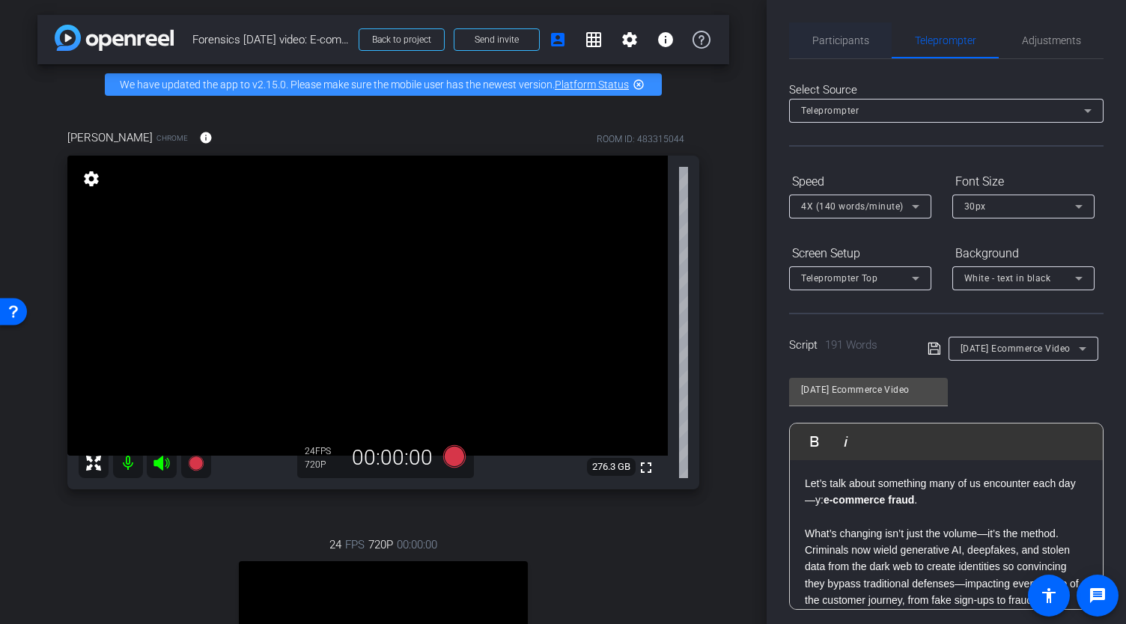
click at [834, 47] on span "Participants" at bounding box center [840, 40] width 57 height 36
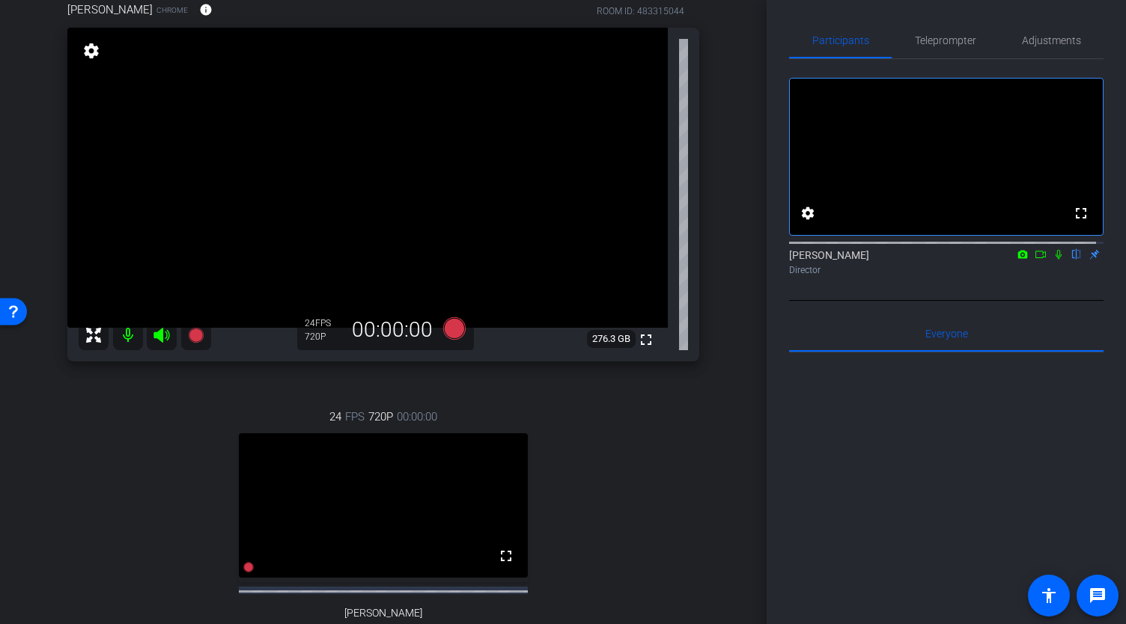
scroll to position [150, 0]
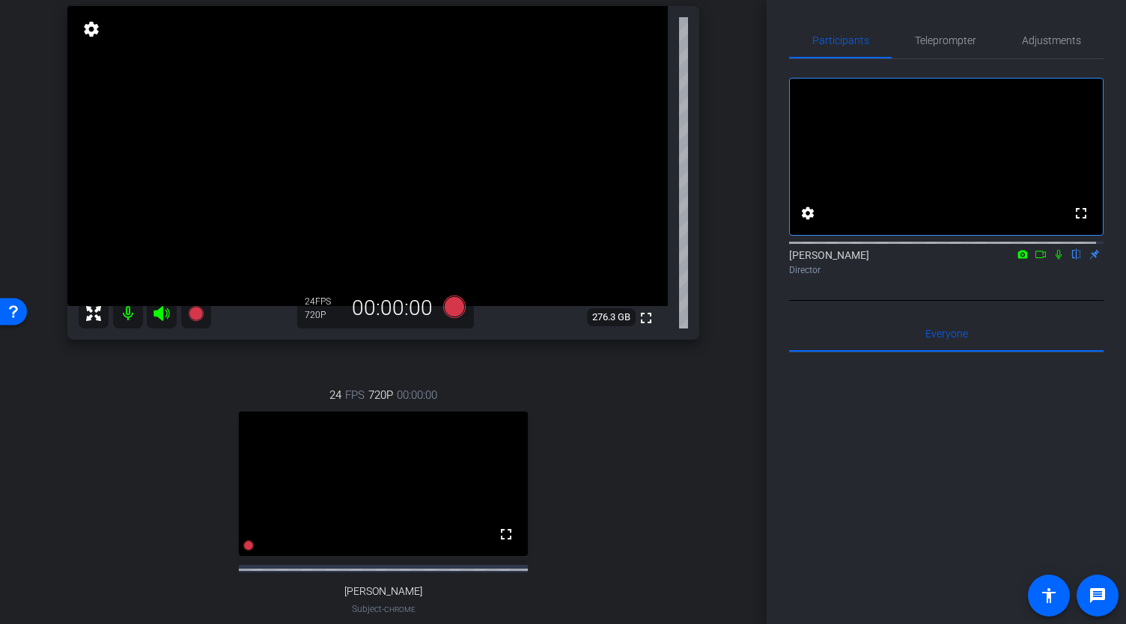
click at [1035, 260] on icon at bounding box center [1041, 254] width 12 height 10
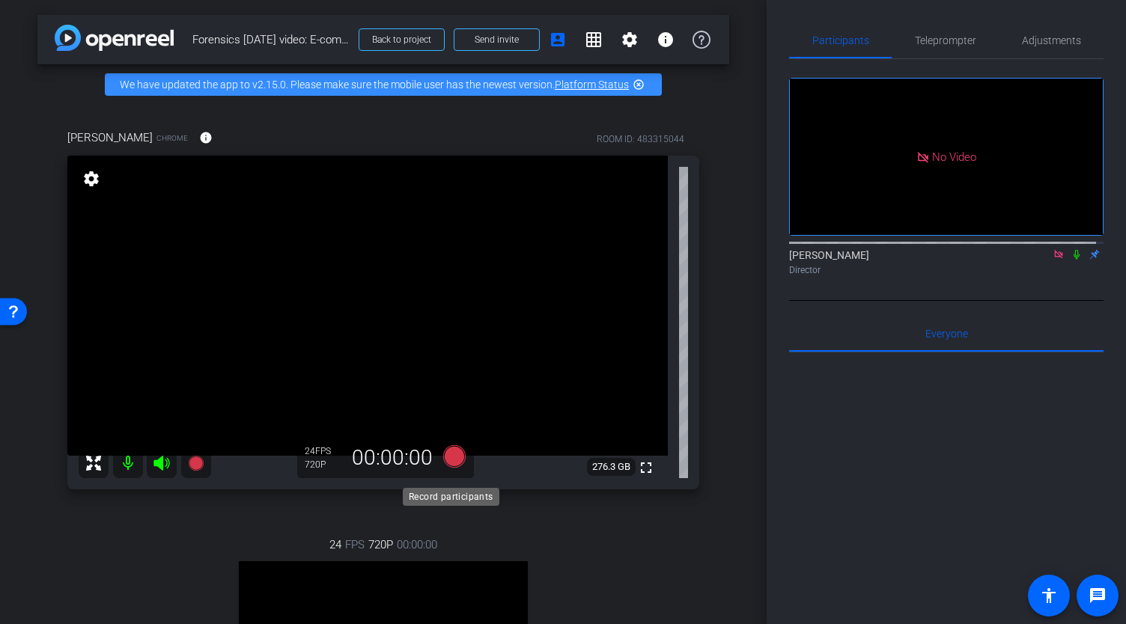
click at [455, 467] on icon at bounding box center [454, 456] width 22 height 22
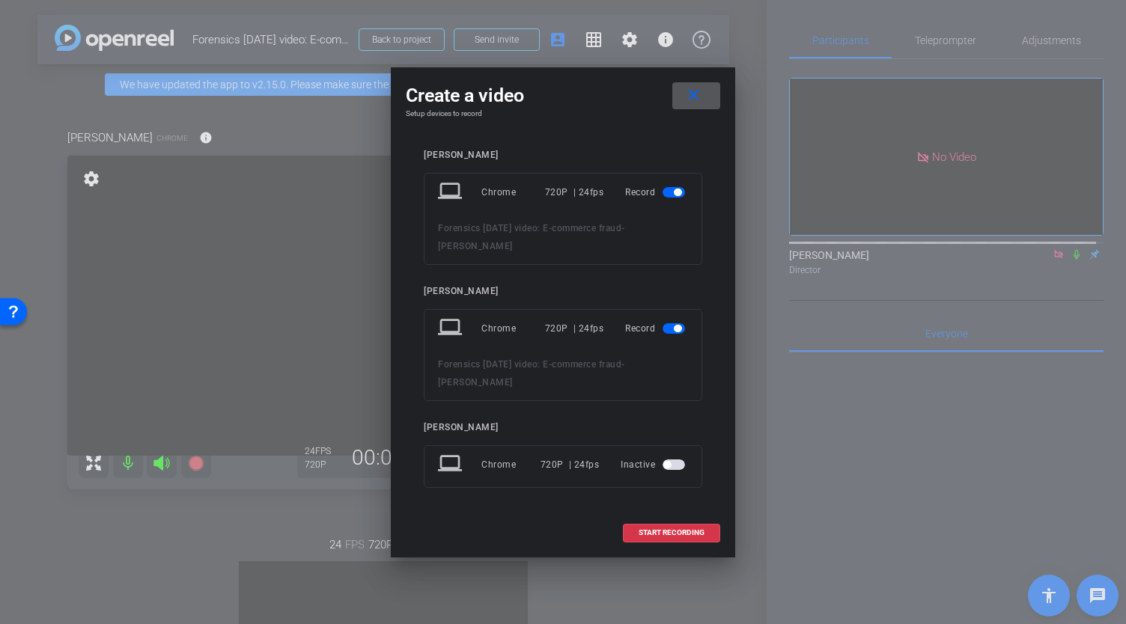
click at [674, 198] on span "button" at bounding box center [674, 192] width 22 height 10
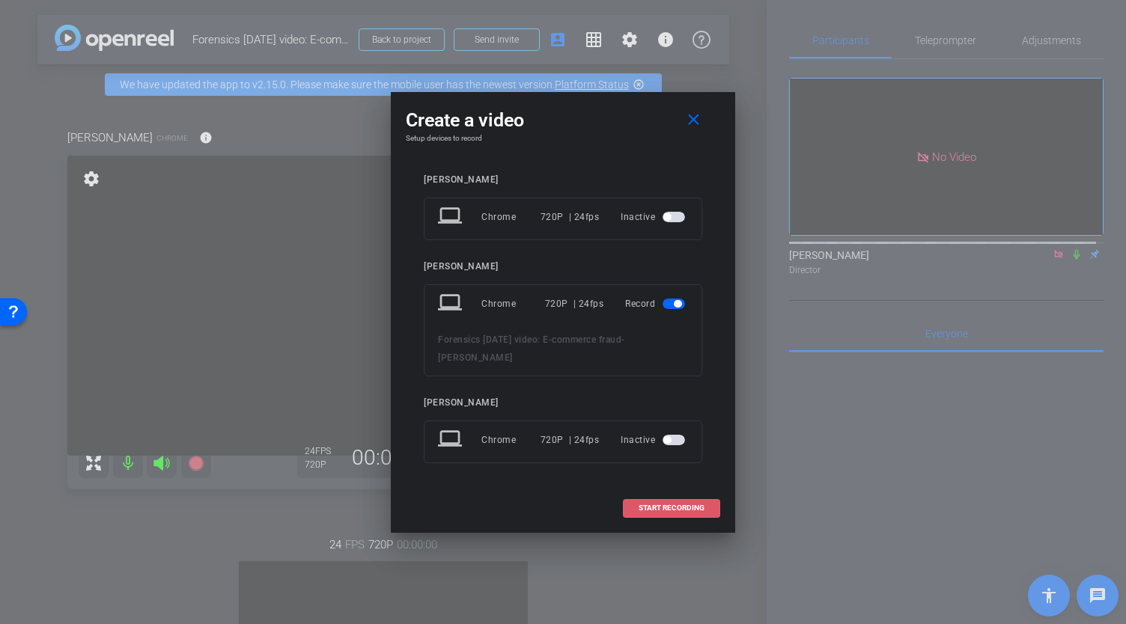
click at [685, 505] on span "START RECORDING" at bounding box center [672, 508] width 66 height 7
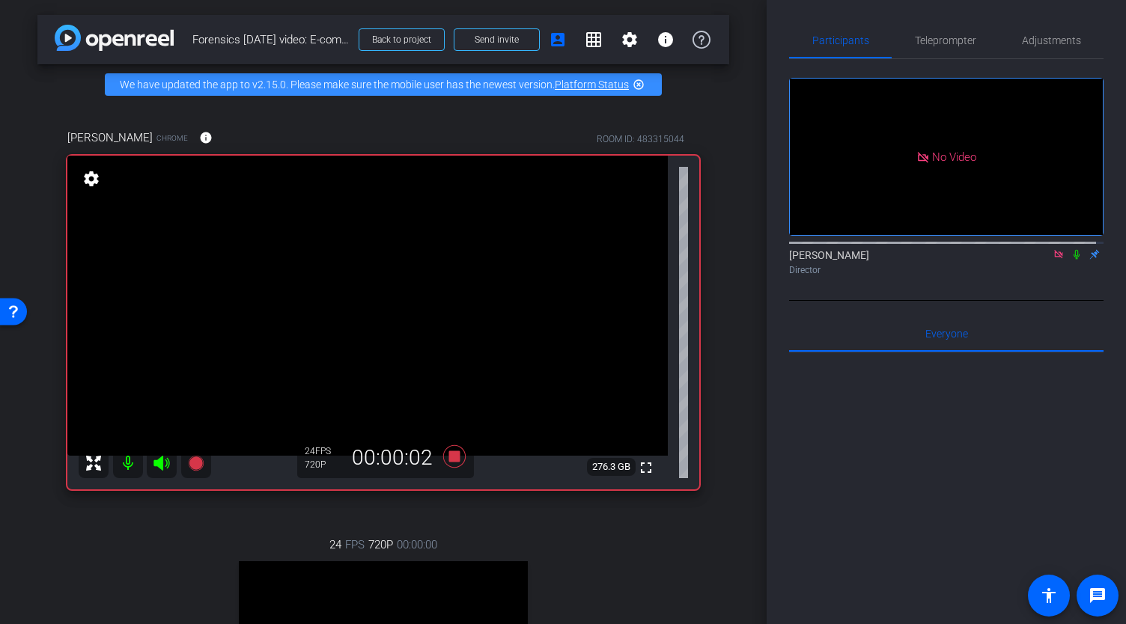
click at [1074, 260] on icon at bounding box center [1077, 255] width 6 height 10
click at [1071, 260] on icon at bounding box center [1077, 254] width 12 height 10
click at [457, 470] on icon at bounding box center [455, 456] width 36 height 27
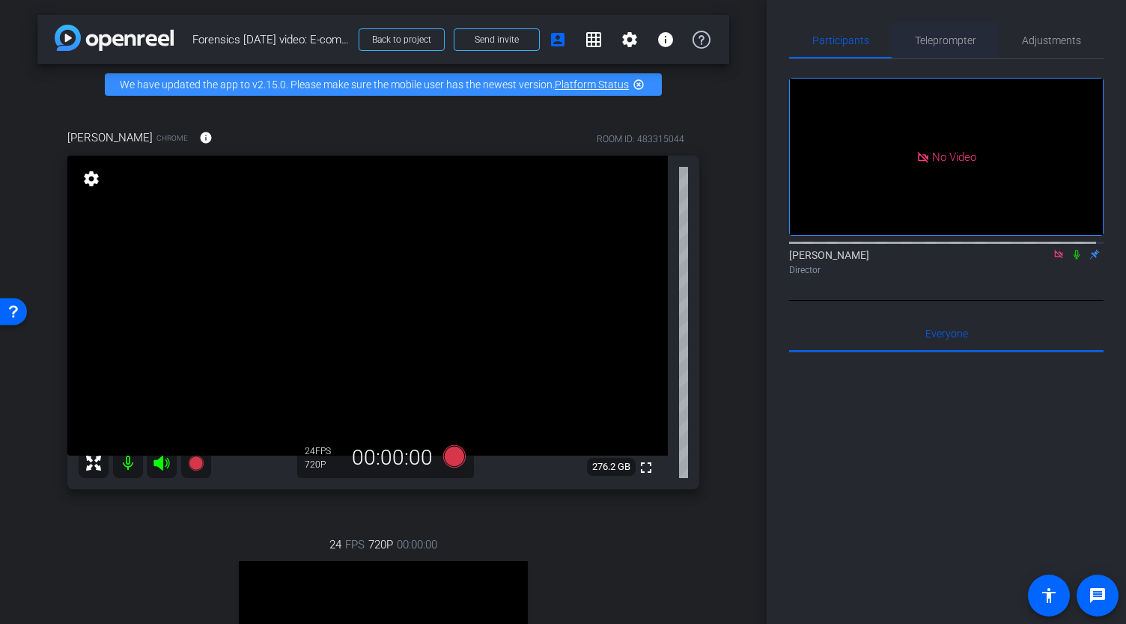
click at [959, 37] on span "Teleprompter" at bounding box center [945, 40] width 61 height 10
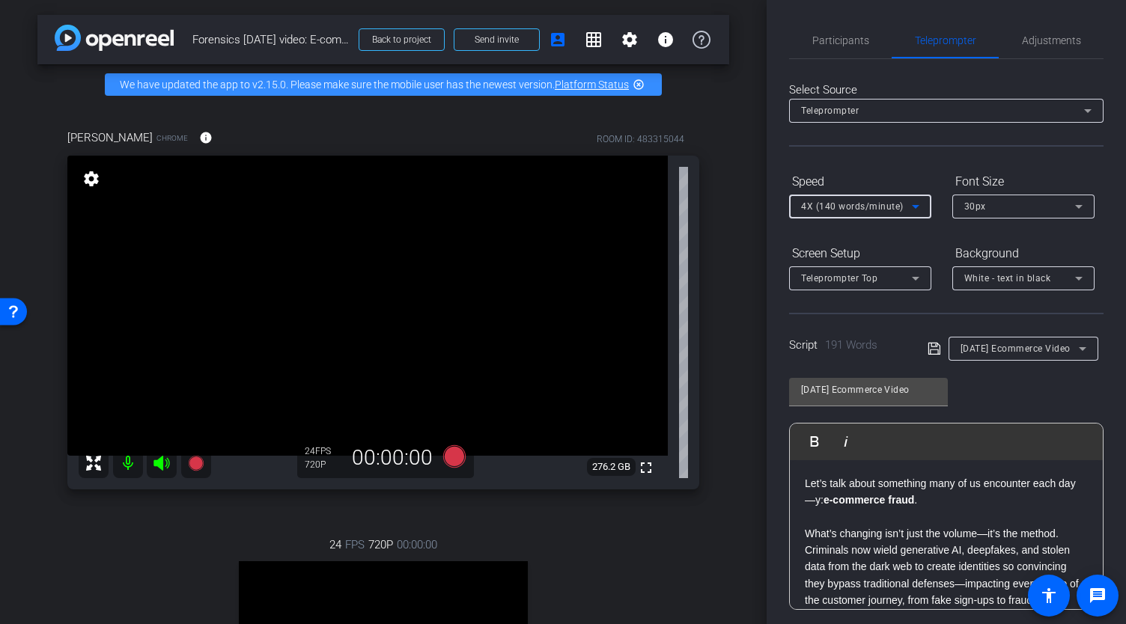
click at [918, 207] on icon at bounding box center [916, 207] width 18 height 18
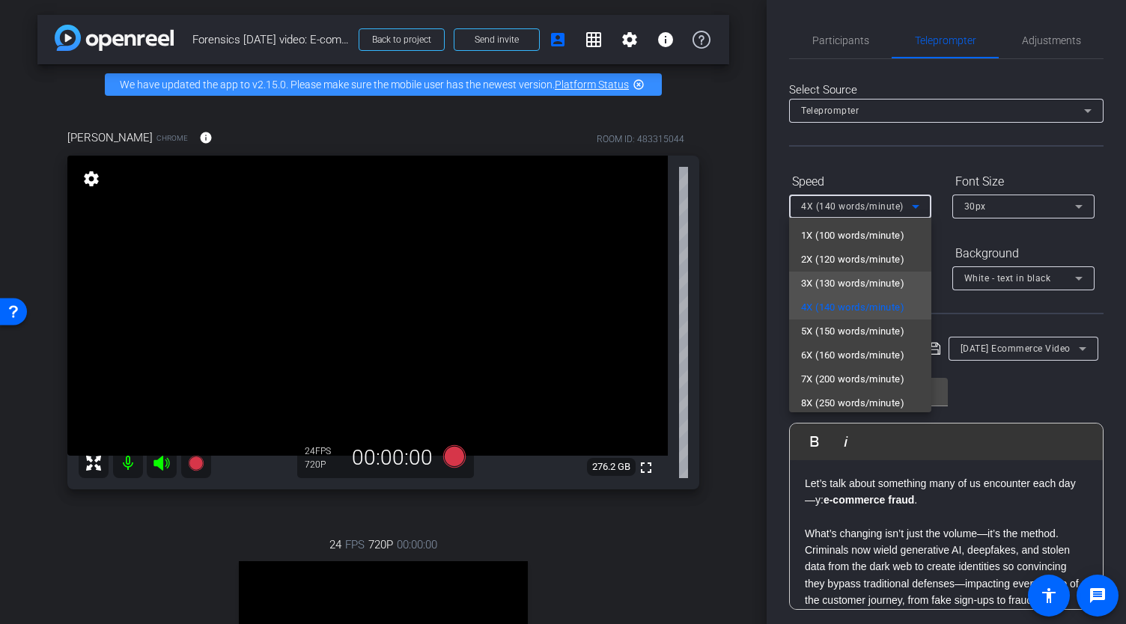
click at [868, 282] on span "3X (130 words/minute)" at bounding box center [852, 284] width 103 height 18
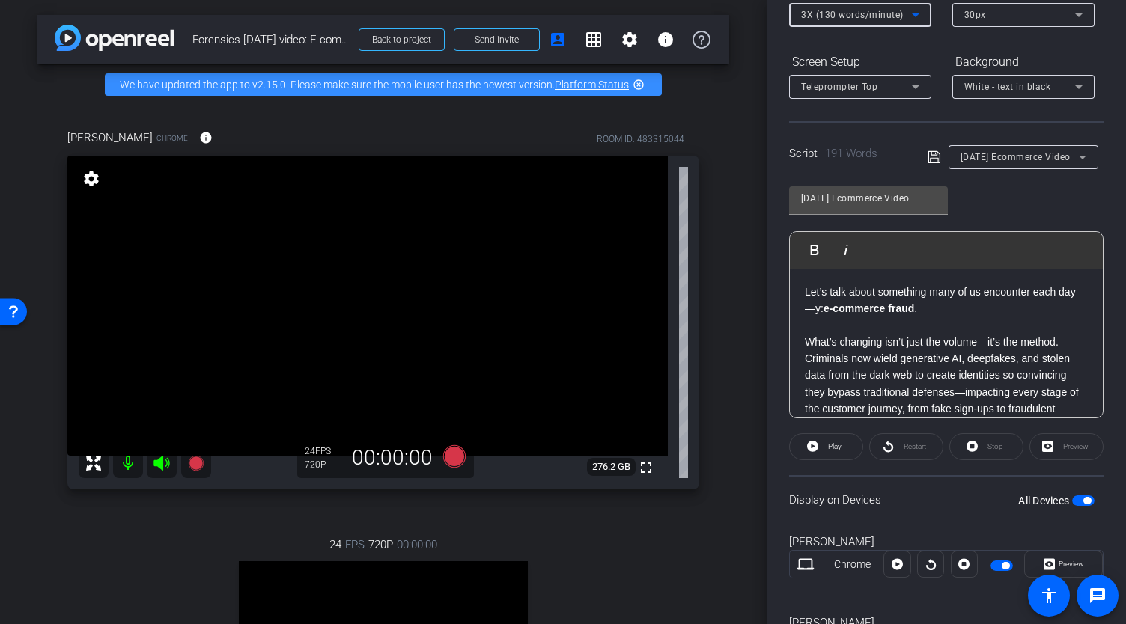
scroll to position [225, 0]
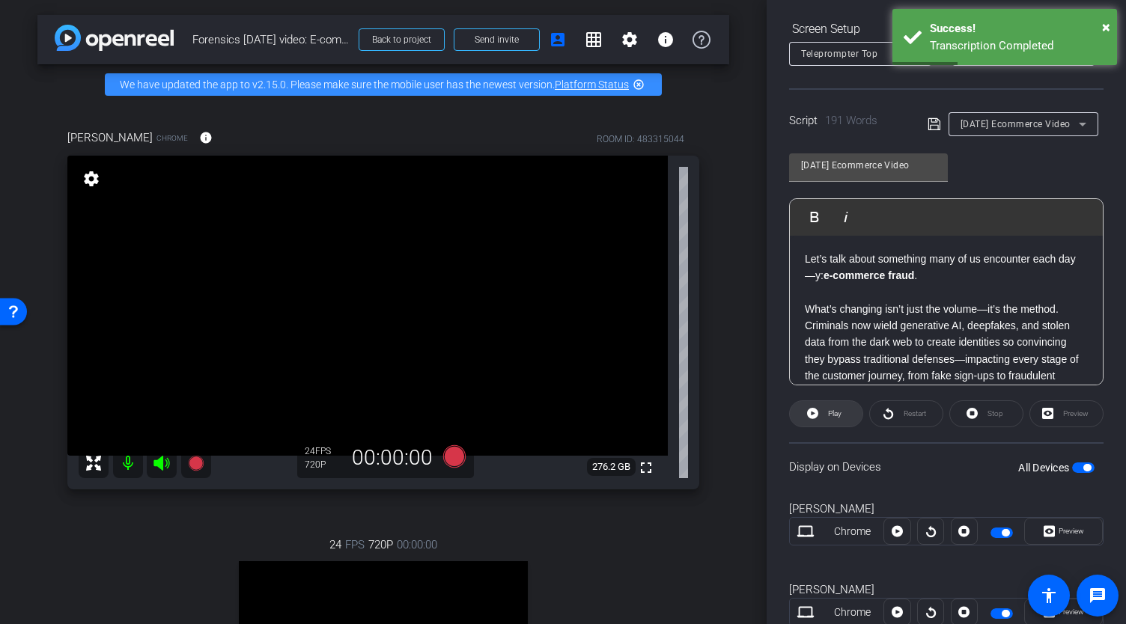
click at [833, 416] on span "Play" at bounding box center [834, 414] width 13 height 8
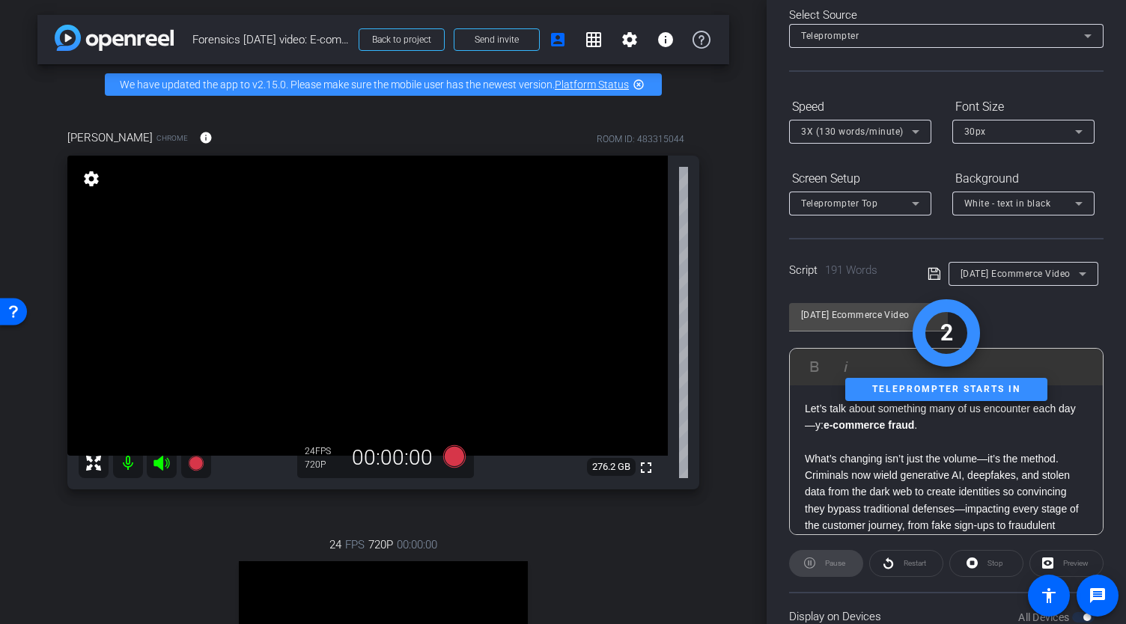
scroll to position [0, 0]
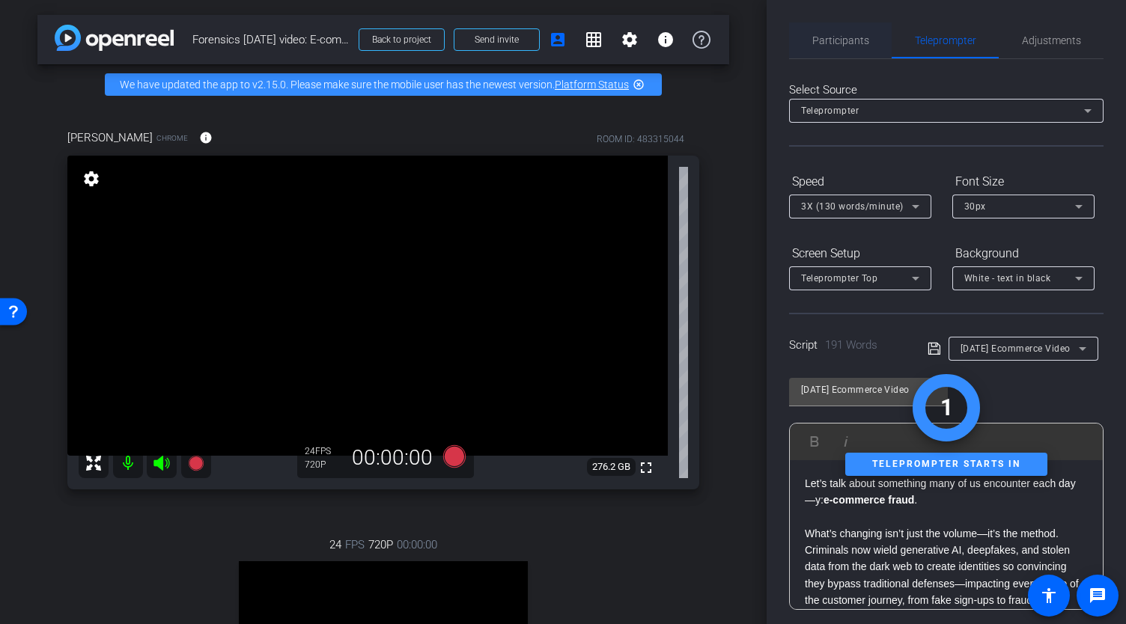
click at [833, 45] on span "Participants" at bounding box center [840, 40] width 57 height 10
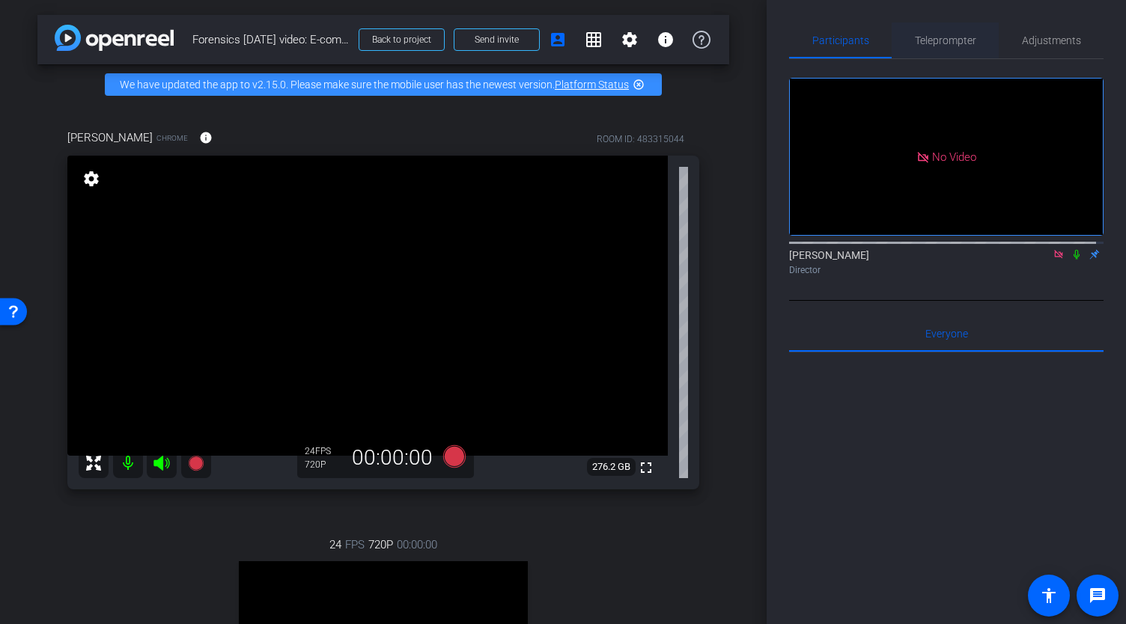
click at [957, 38] on span "Teleprompter" at bounding box center [945, 40] width 61 height 10
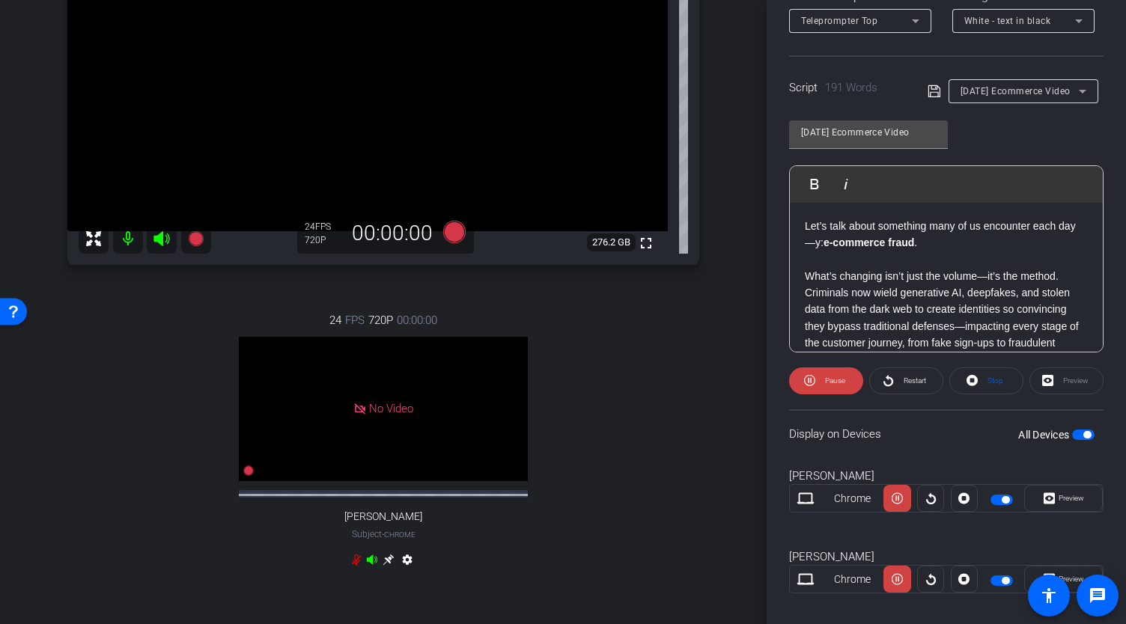
scroll to position [273, 0]
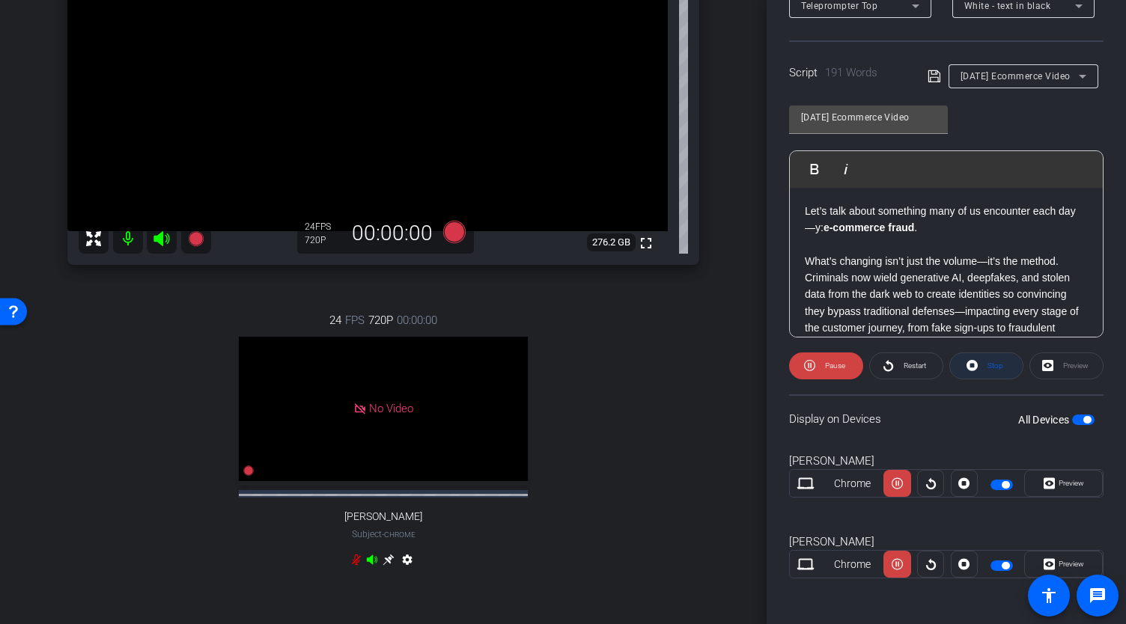
click at [975, 368] on span at bounding box center [986, 366] width 73 height 36
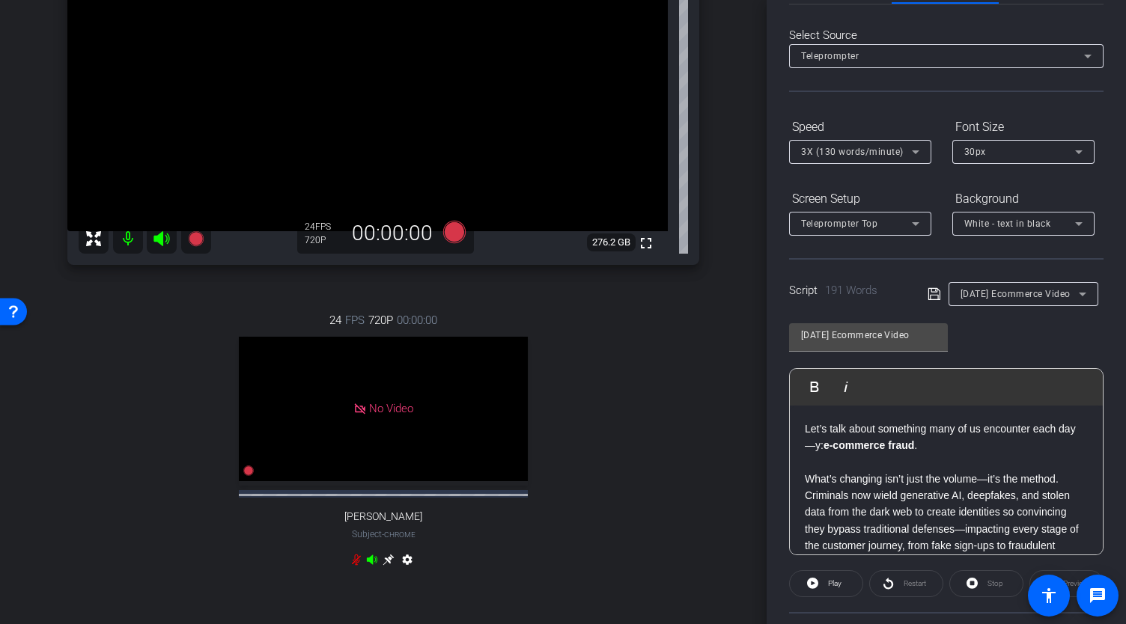
scroll to position [0, 0]
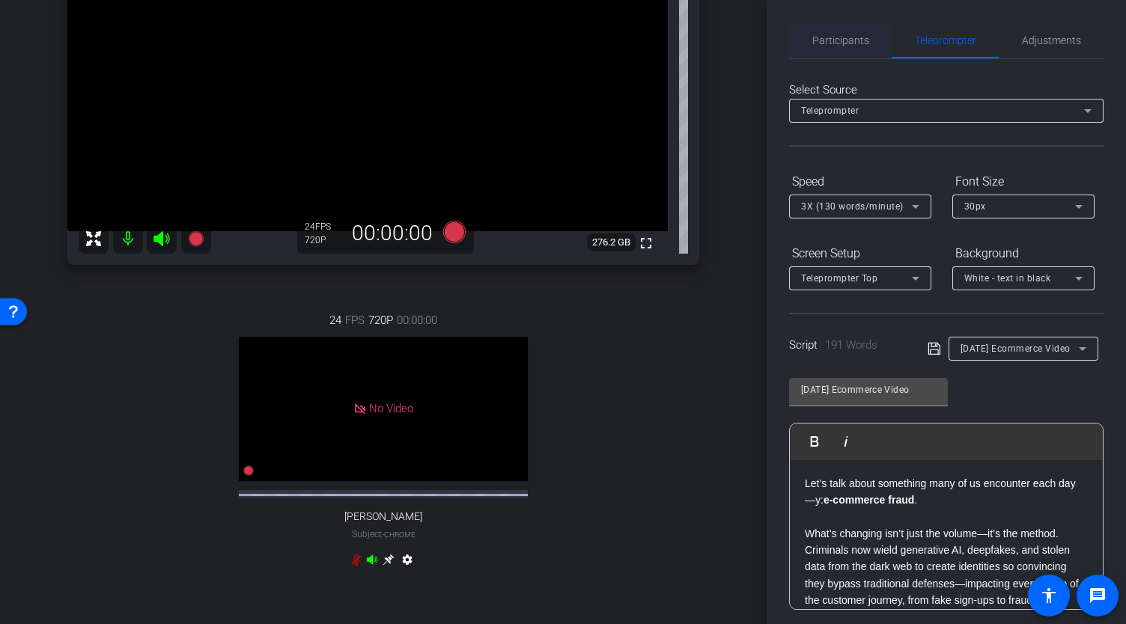
click at [853, 40] on span "Participants" at bounding box center [840, 40] width 57 height 10
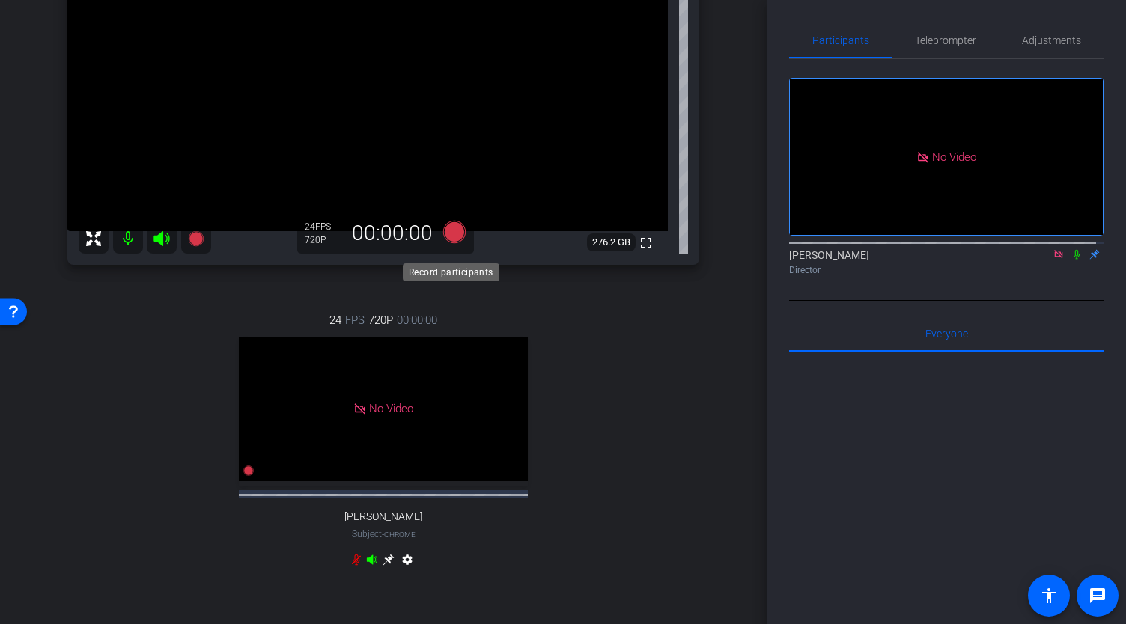
click at [452, 243] on icon at bounding box center [454, 231] width 22 height 22
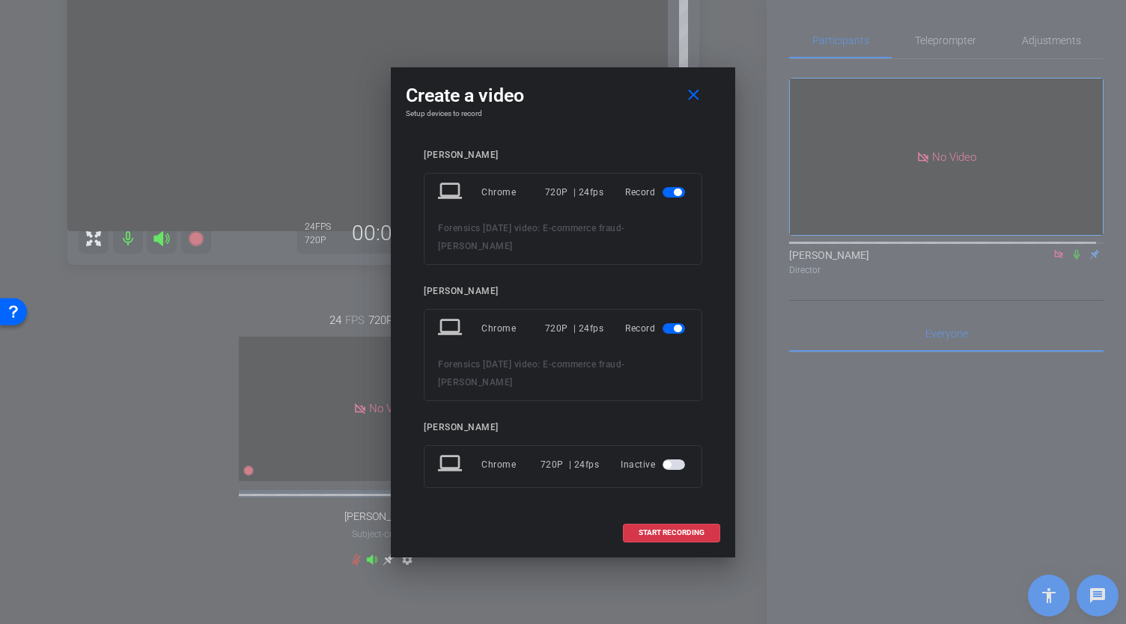
click at [669, 198] on span "button" at bounding box center [674, 192] width 22 height 10
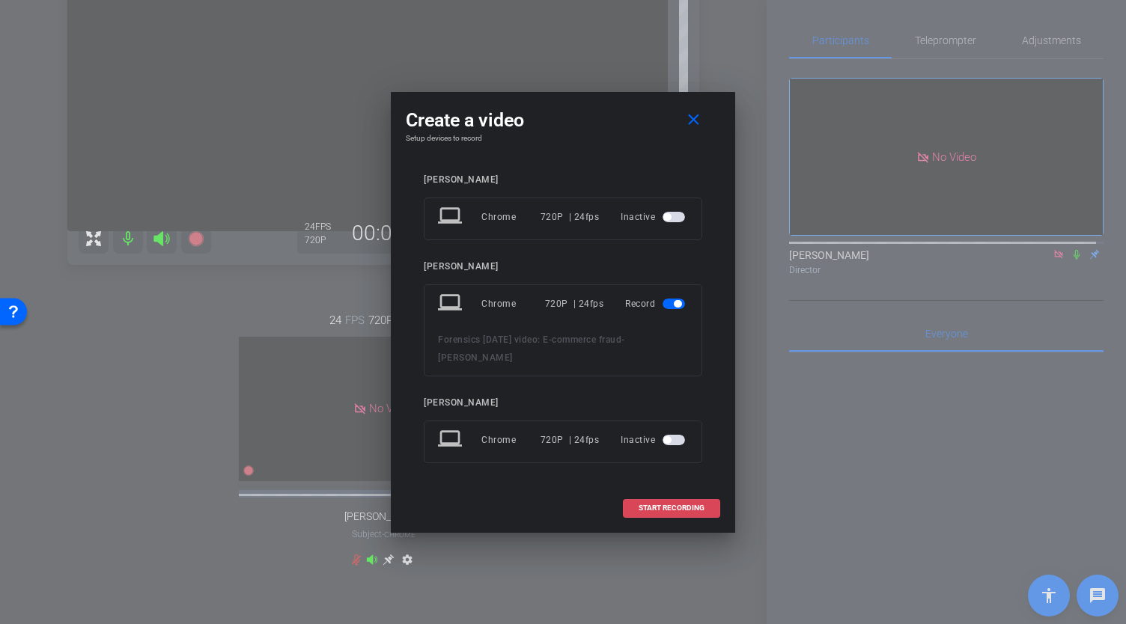
click at [681, 492] on span at bounding box center [672, 508] width 96 height 36
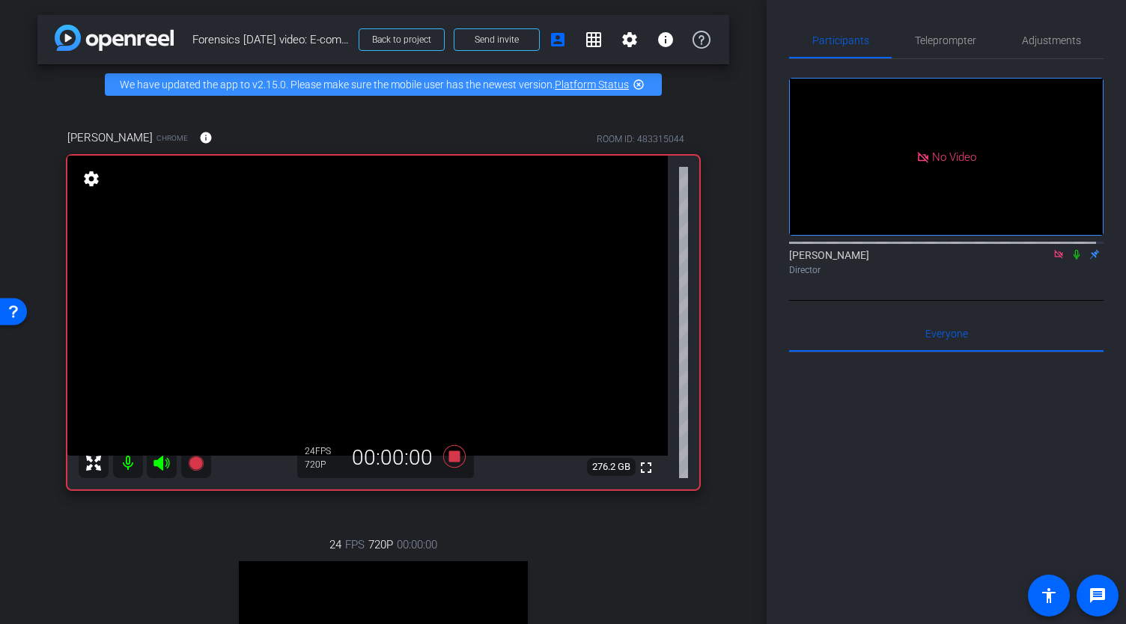
click at [1074, 250] on icon at bounding box center [1077, 255] width 6 height 10
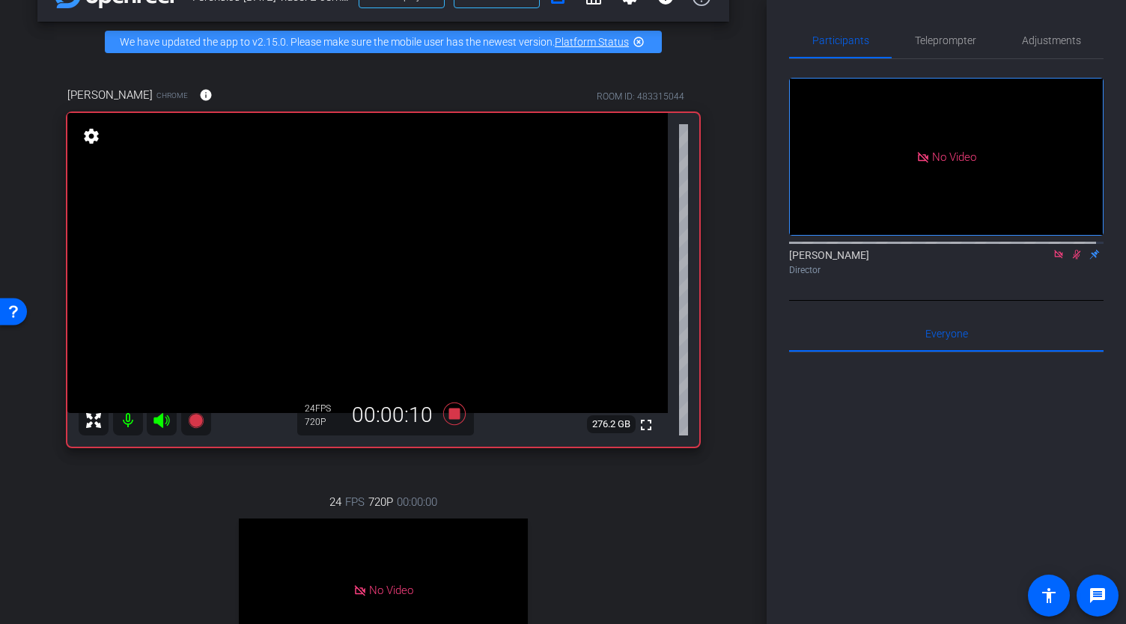
scroll to position [75, 0]
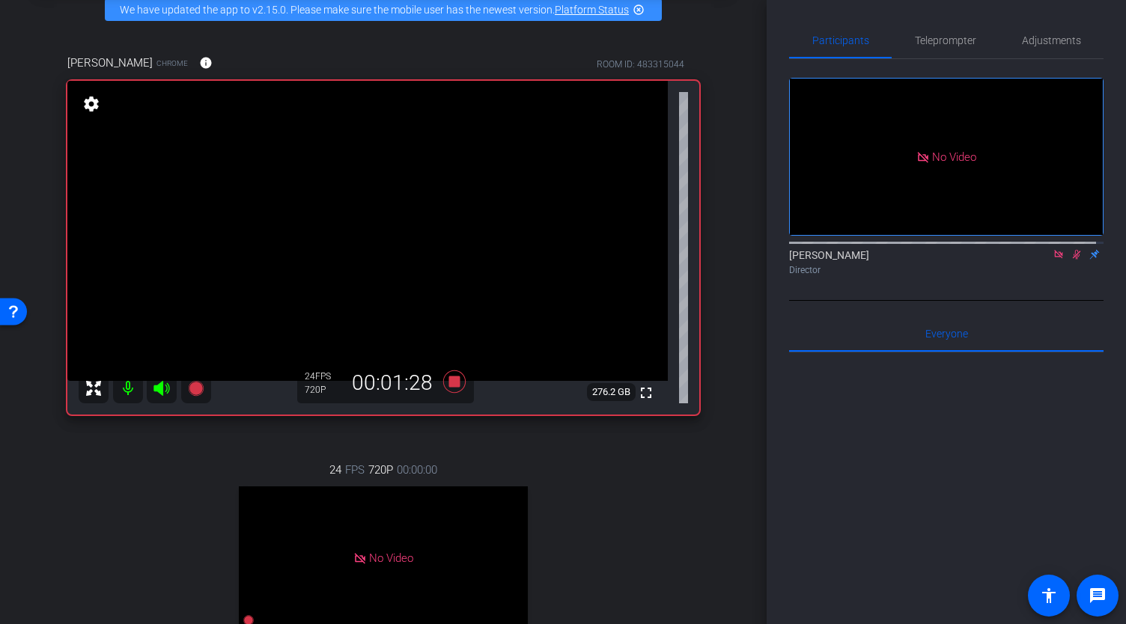
click at [1073, 250] on icon at bounding box center [1077, 255] width 8 height 10
click at [454, 392] on icon at bounding box center [454, 381] width 22 height 22
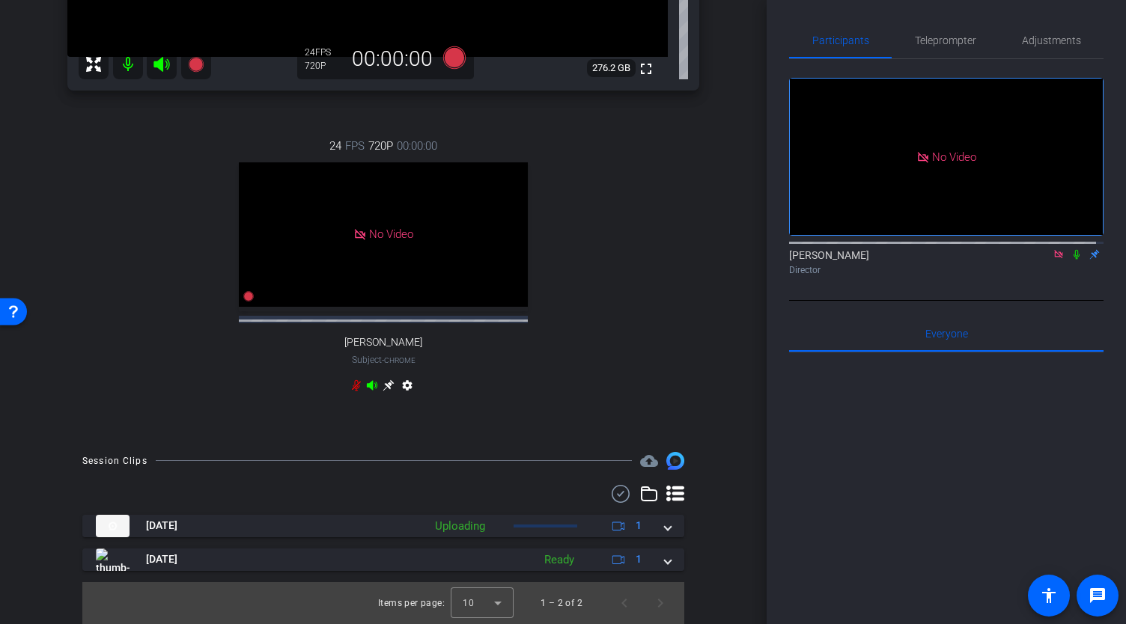
scroll to position [424, 0]
click at [1074, 250] on icon at bounding box center [1077, 255] width 6 height 10
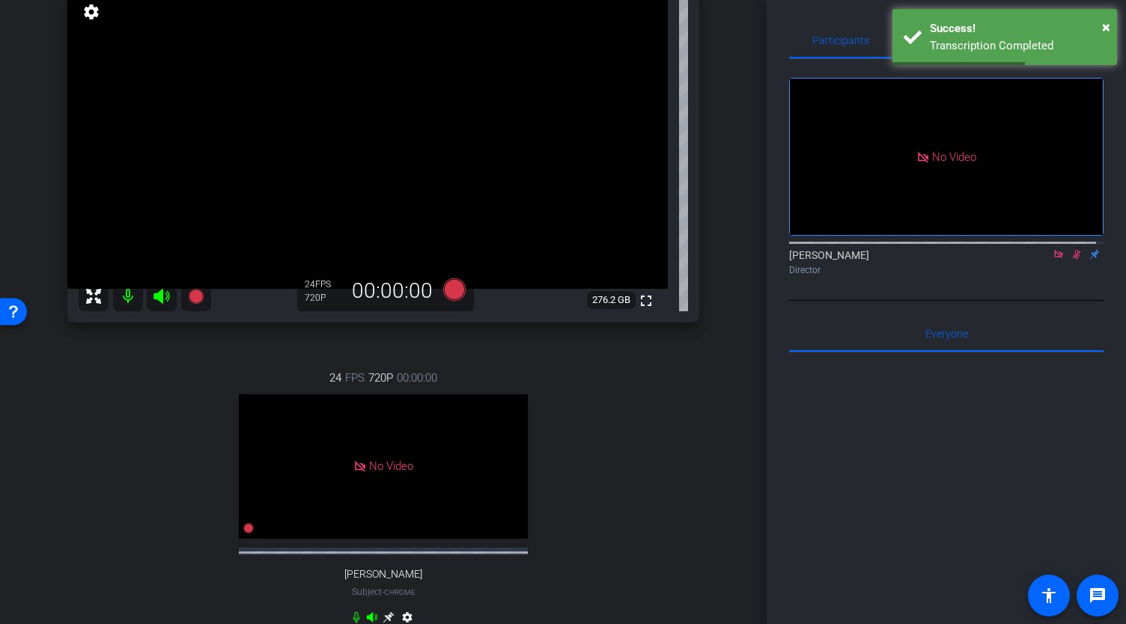
scroll to position [124, 0]
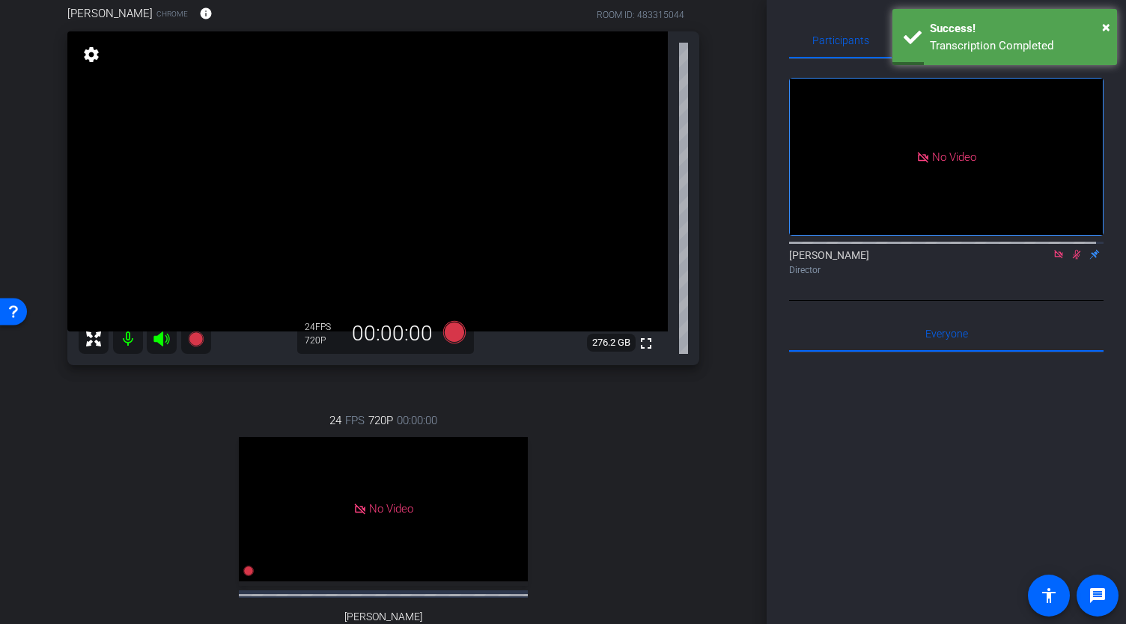
click at [1073, 250] on icon at bounding box center [1077, 255] width 8 height 10
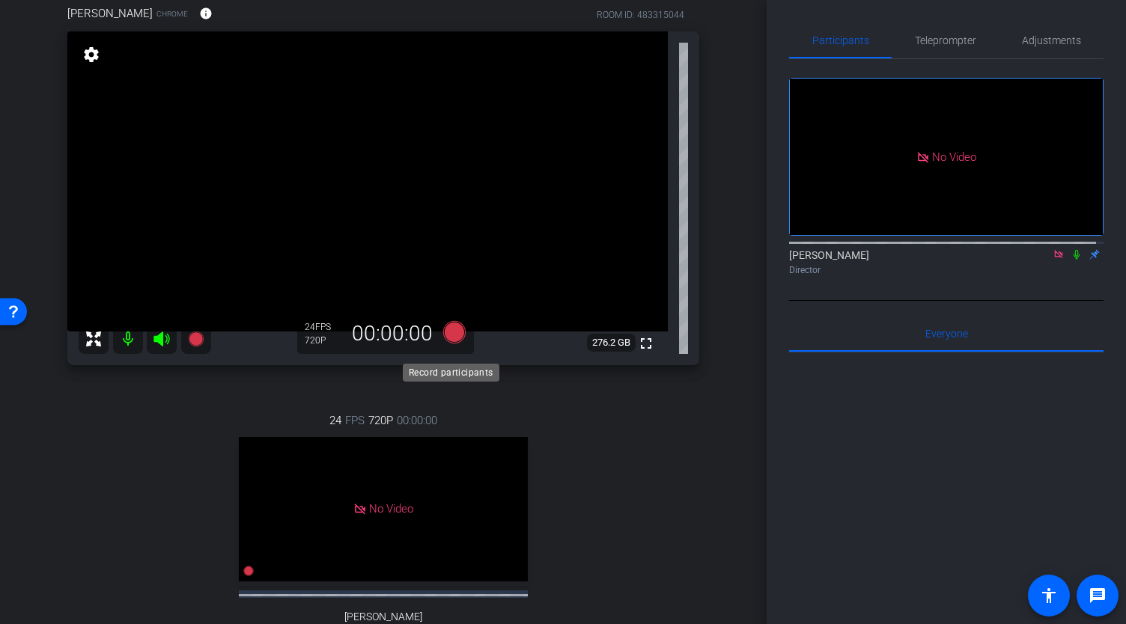
click at [454, 343] on icon at bounding box center [454, 331] width 22 height 22
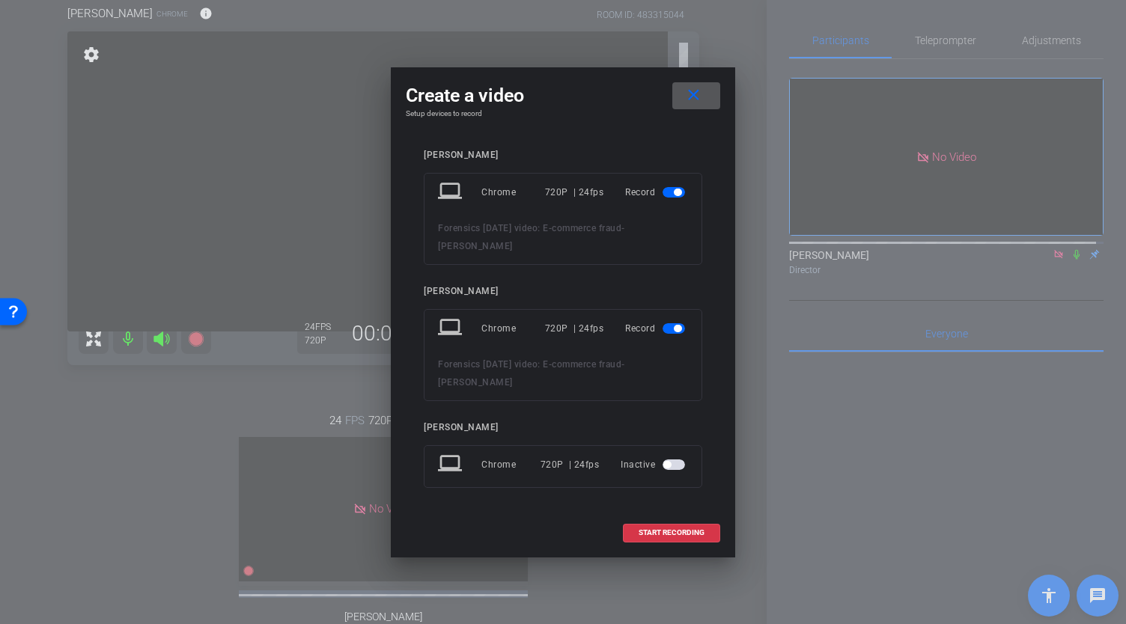
click at [677, 196] on span "button" at bounding box center [677, 192] width 7 height 7
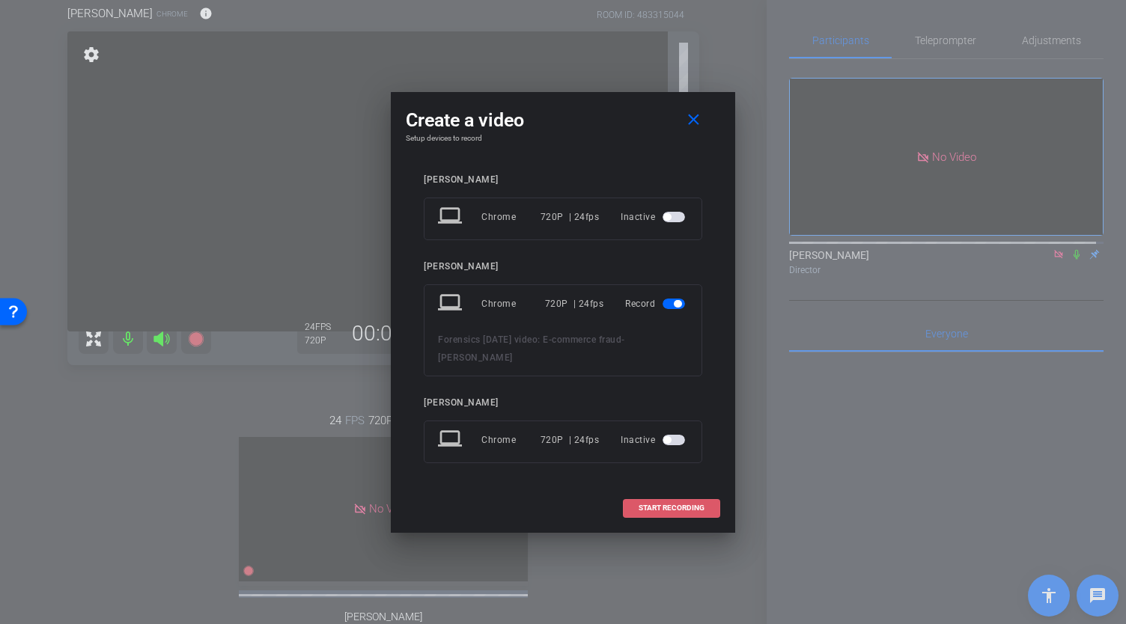
click at [696, 505] on span "START RECORDING" at bounding box center [672, 508] width 66 height 7
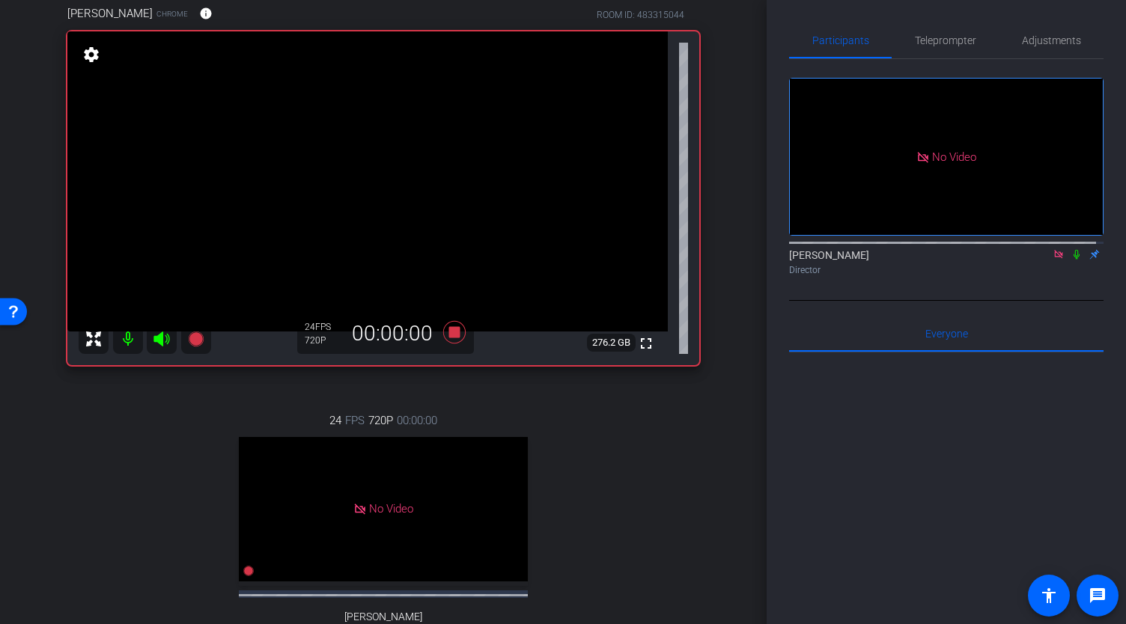
click at [1071, 249] on icon at bounding box center [1077, 254] width 12 height 10
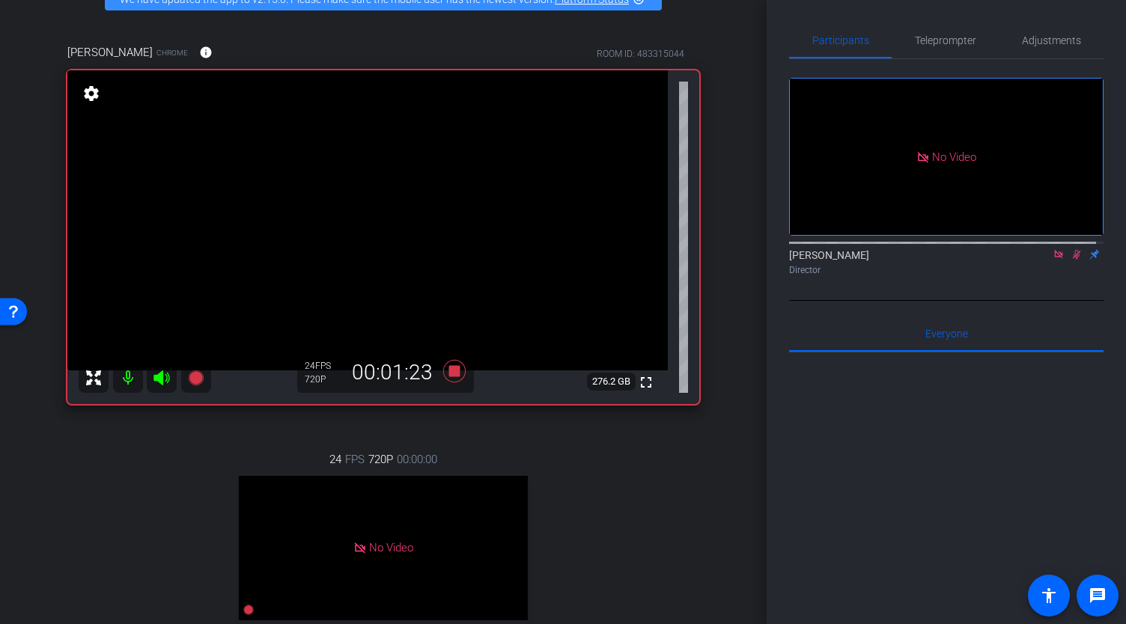
scroll to position [83, 0]
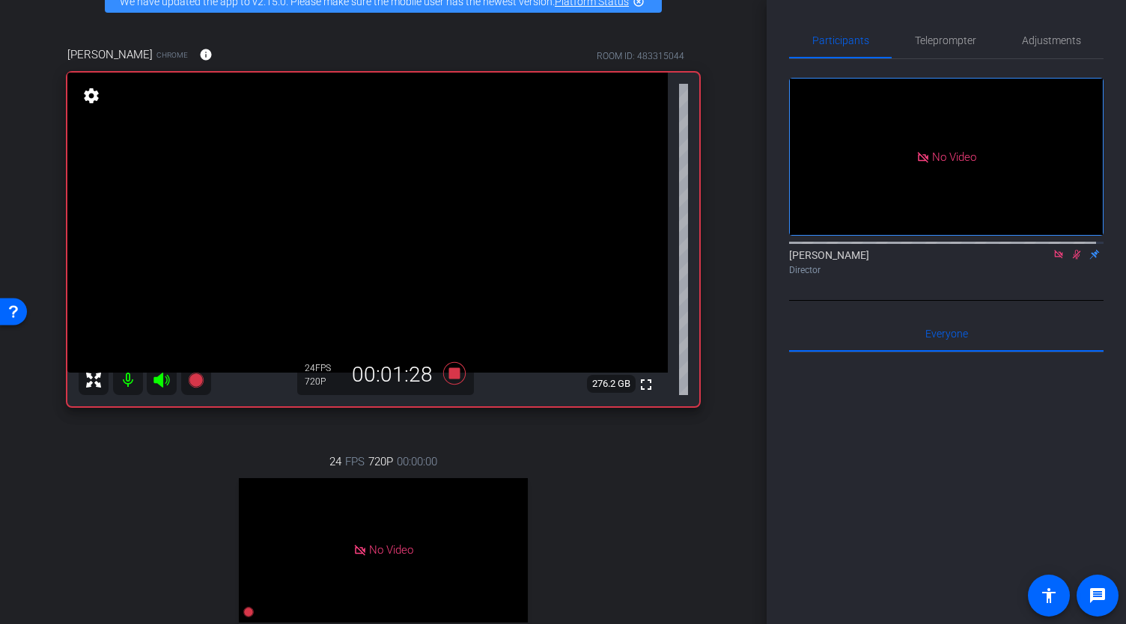
click at [1073, 250] on icon at bounding box center [1077, 255] width 8 height 10
click at [451, 384] on icon at bounding box center [454, 373] width 22 height 22
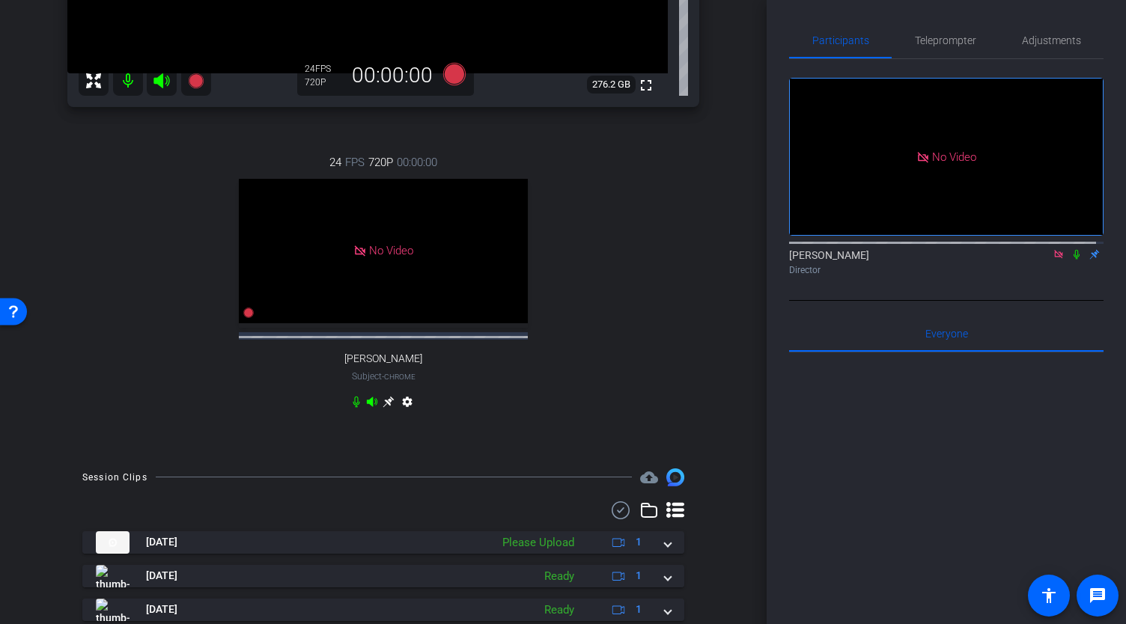
scroll to position [457, 0]
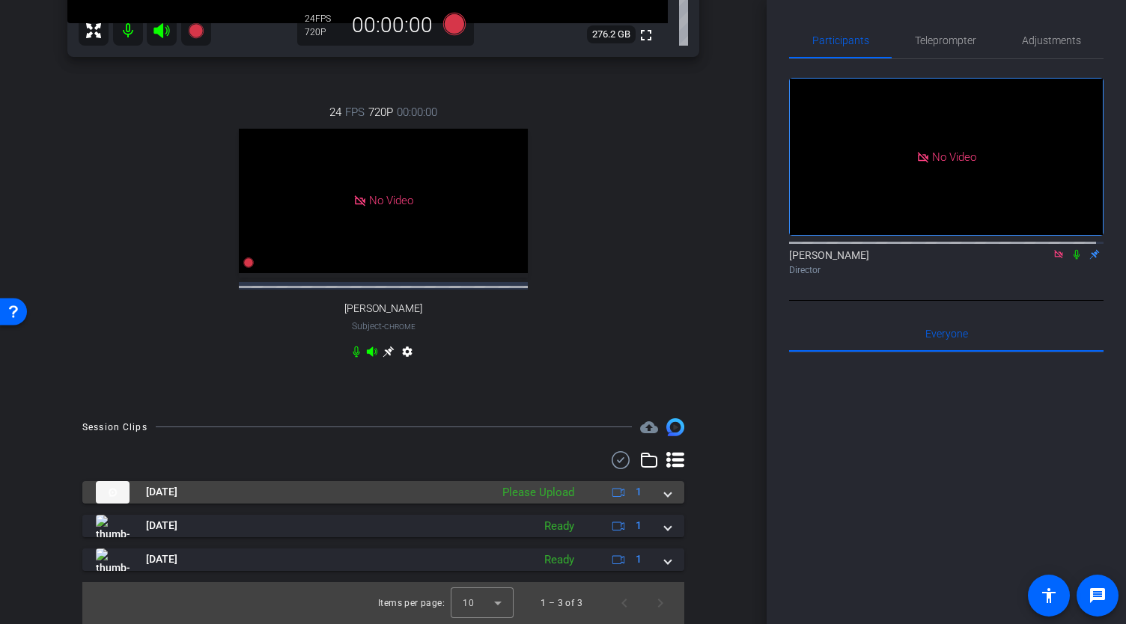
click at [665, 491] on span at bounding box center [668, 492] width 6 height 16
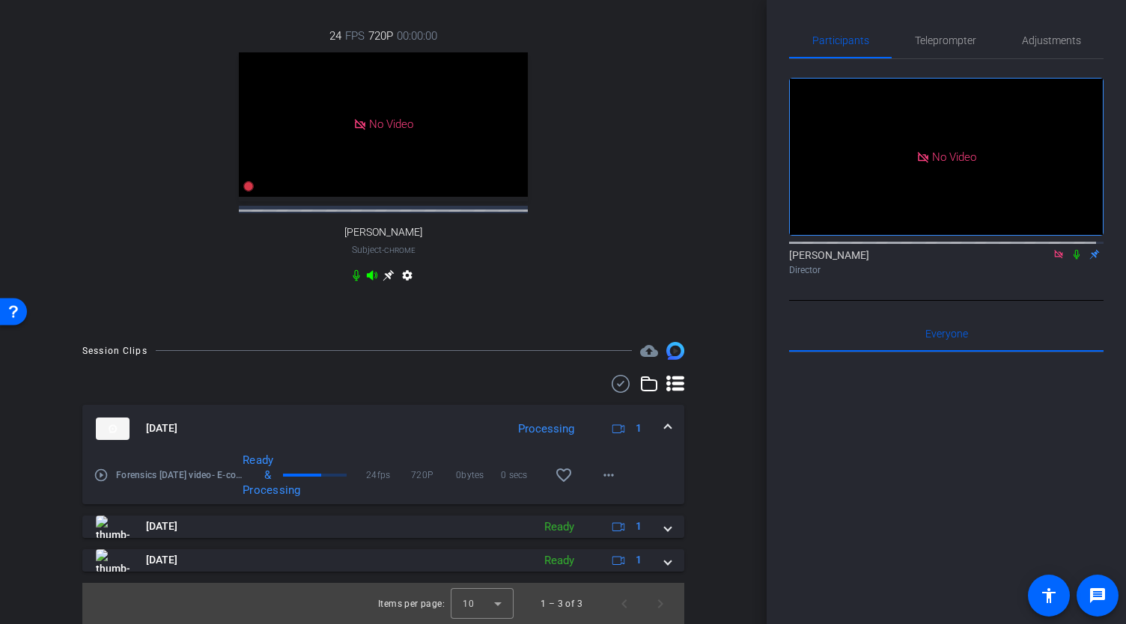
scroll to position [532, 0]
click at [1074, 250] on icon at bounding box center [1077, 255] width 6 height 10
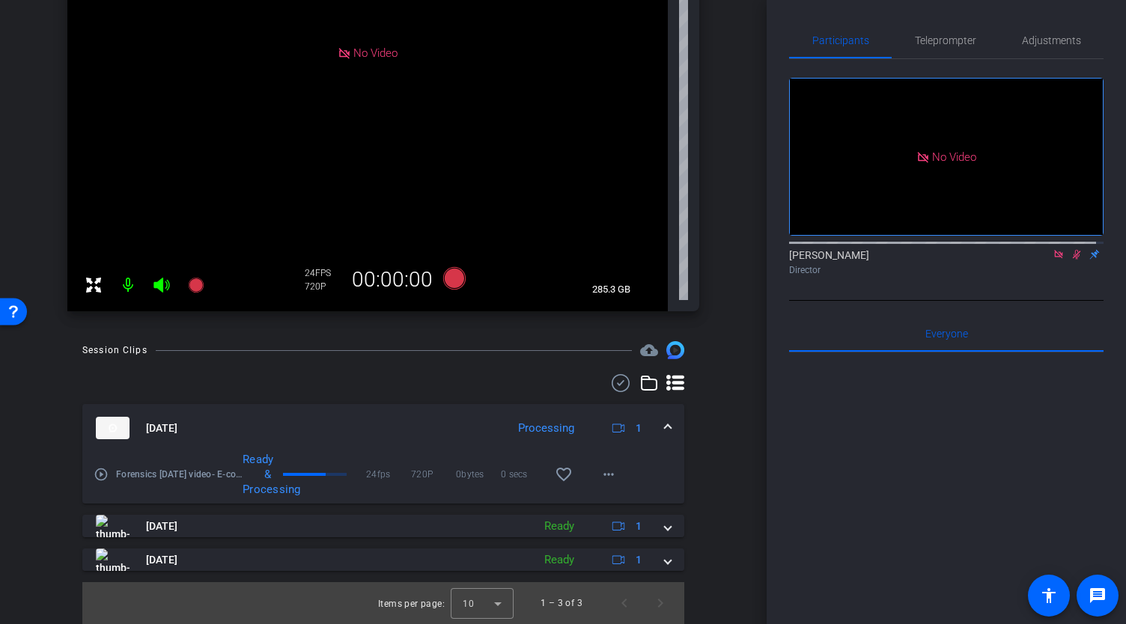
scroll to position [373, 0]
click at [1073, 250] on icon at bounding box center [1077, 255] width 8 height 10
click at [600, 472] on mat-icon "more_horiz" at bounding box center [609, 470] width 18 height 18
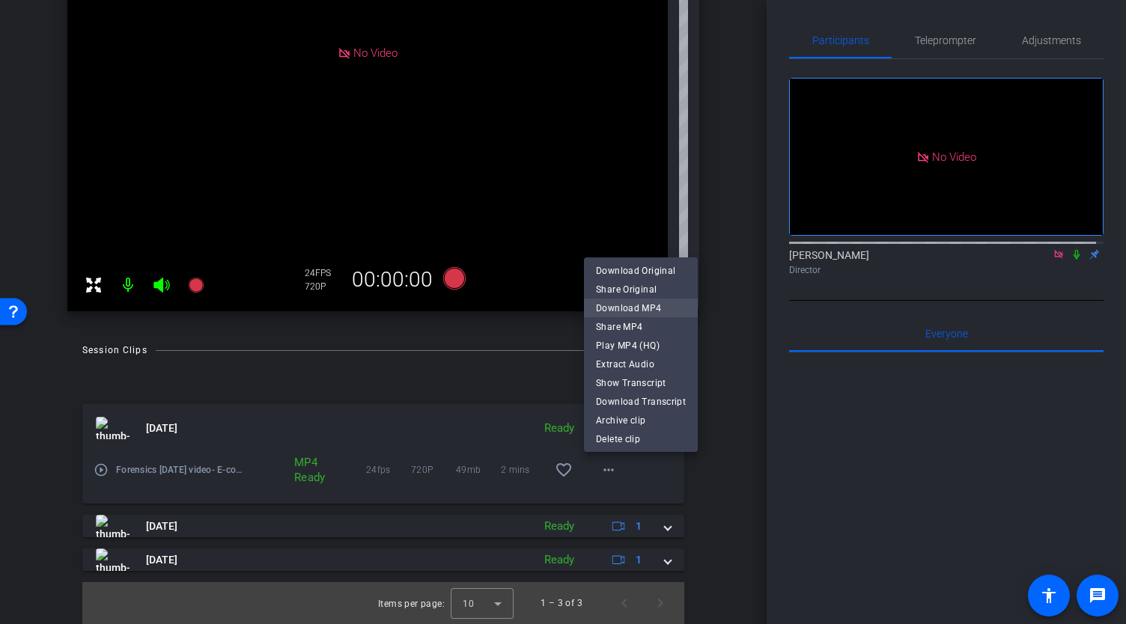
click at [654, 312] on span "Download MP4" at bounding box center [641, 308] width 90 height 18
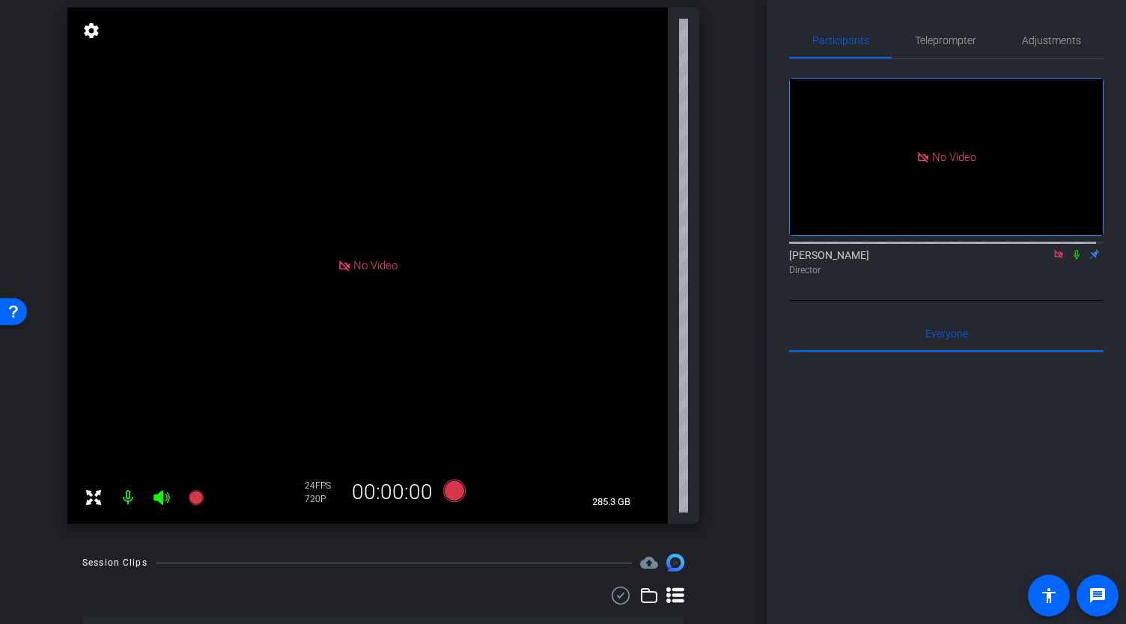
scroll to position [0, 0]
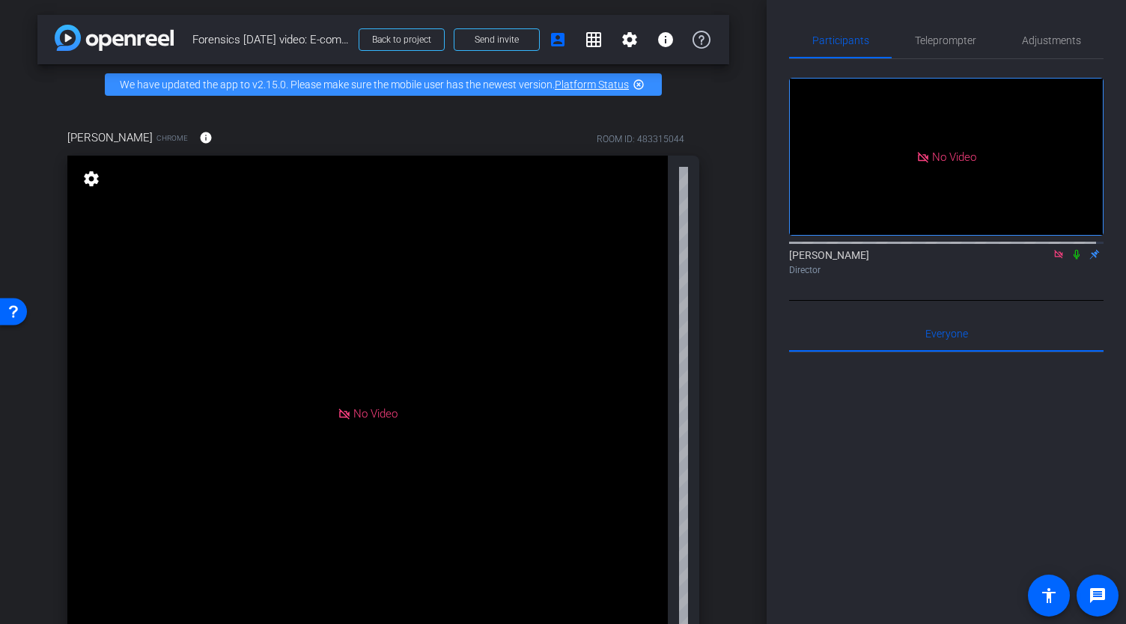
click at [1071, 249] on icon at bounding box center [1077, 254] width 12 height 10
